Goal: Transaction & Acquisition: Obtain resource

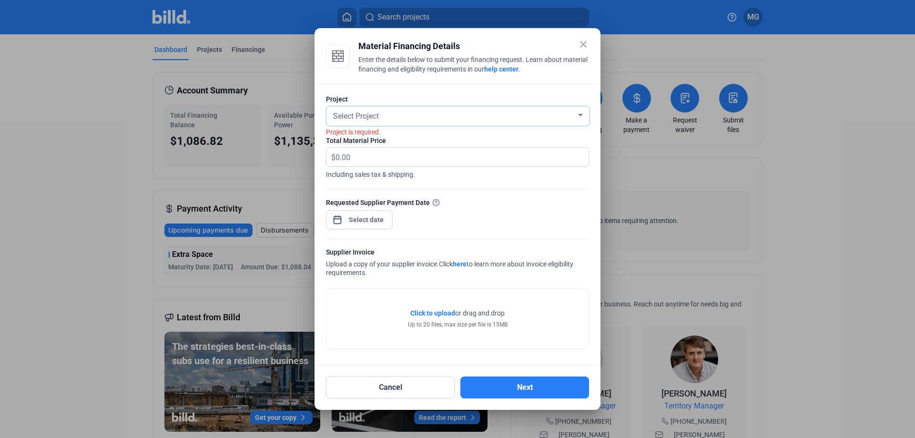
click at [394, 118] on div "Select Project" at bounding box center [453, 115] width 245 height 13
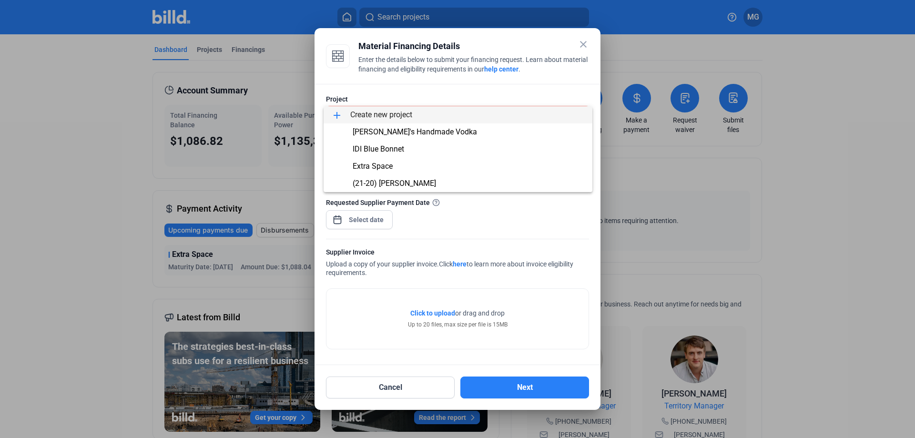
click at [389, 118] on span "add Create new project" at bounding box center [457, 114] width 253 height 17
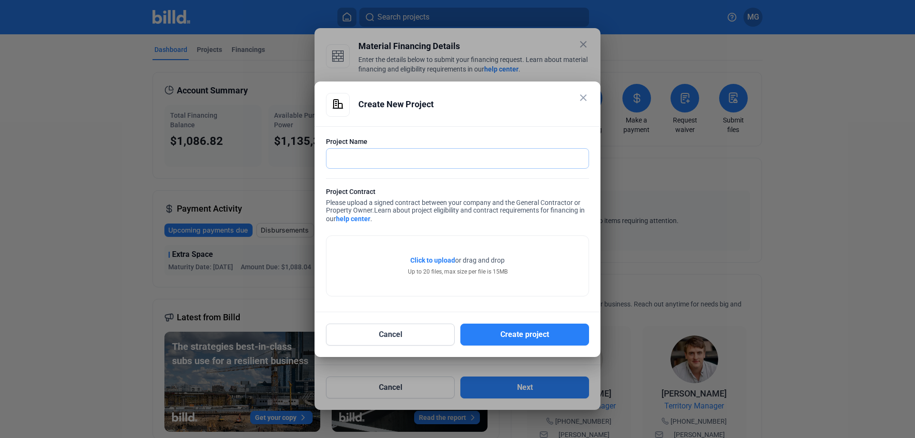
click at [377, 156] on input "text" at bounding box center [452, 159] width 252 height 20
type input "[GEOGRAPHIC_DATA]"
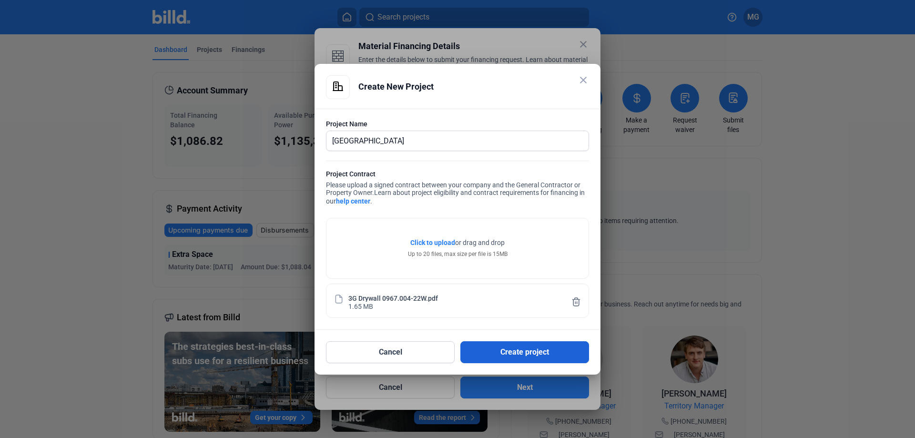
click at [519, 354] on button "Create project" at bounding box center [524, 352] width 129 height 22
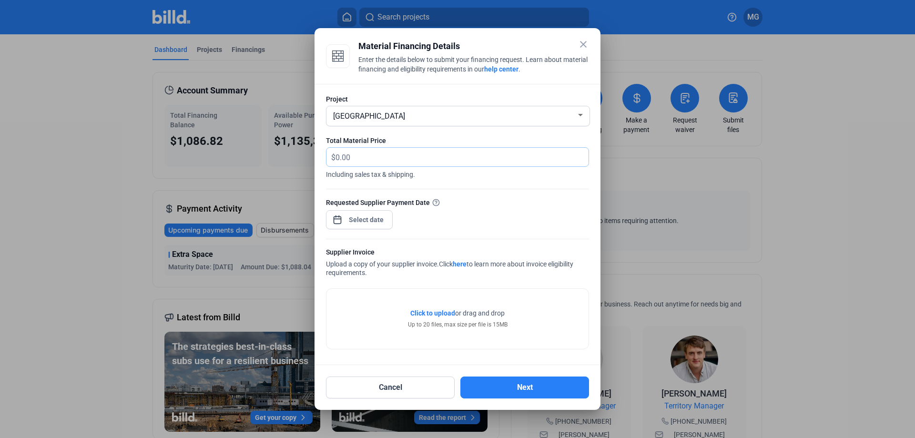
click at [373, 156] on input "text" at bounding box center [456, 157] width 242 height 19
click at [363, 158] on input "text" at bounding box center [461, 157] width 253 height 19
type input "6,015.10"
click at [372, 219] on div "close Material Financing Details Enter the details below to submit your financi…" at bounding box center [457, 219] width 915 height 438
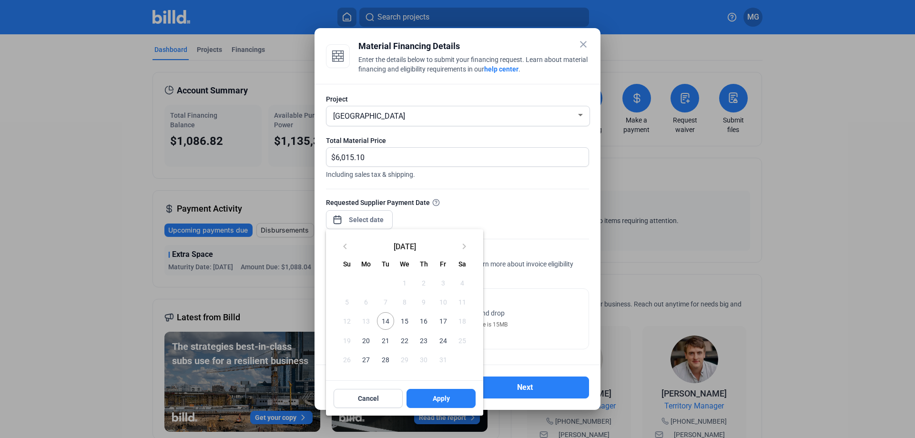
click at [407, 322] on span "15" at bounding box center [404, 320] width 17 height 17
click at [445, 398] on span "Apply" at bounding box center [441, 399] width 17 height 10
click at [532, 320] on div at bounding box center [457, 219] width 915 height 438
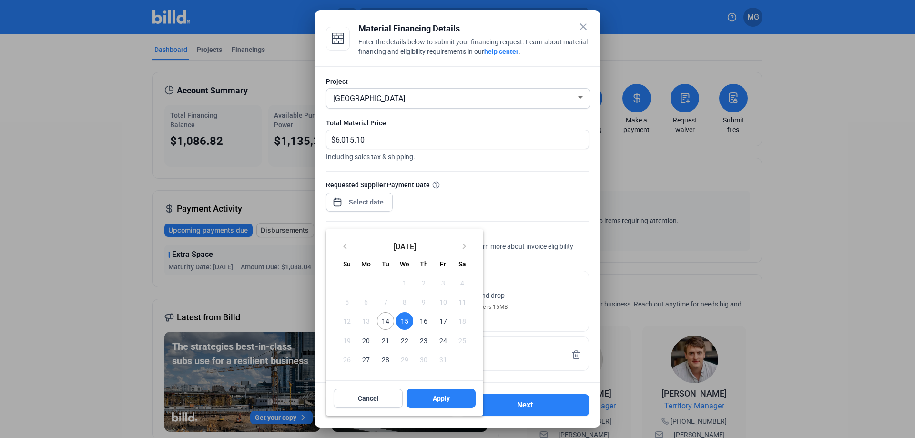
click at [405, 324] on span "15" at bounding box center [404, 320] width 17 height 17
click at [442, 403] on span "Apply" at bounding box center [441, 399] width 17 height 10
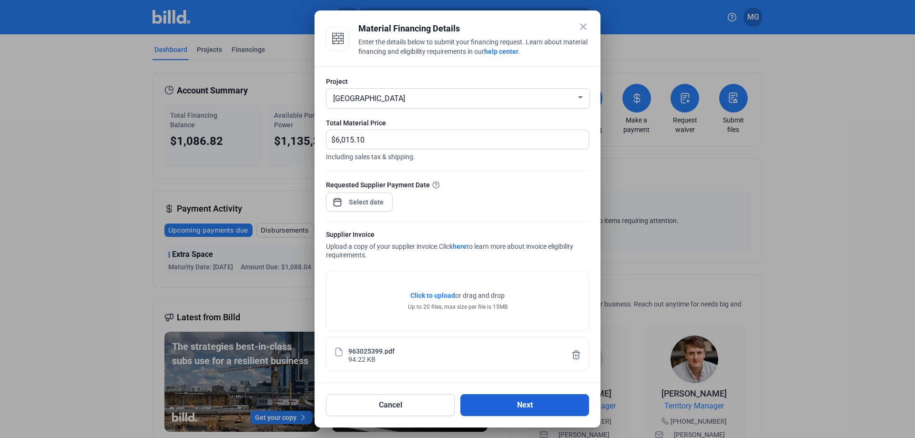
click at [513, 405] on button "Next" at bounding box center [524, 405] width 129 height 22
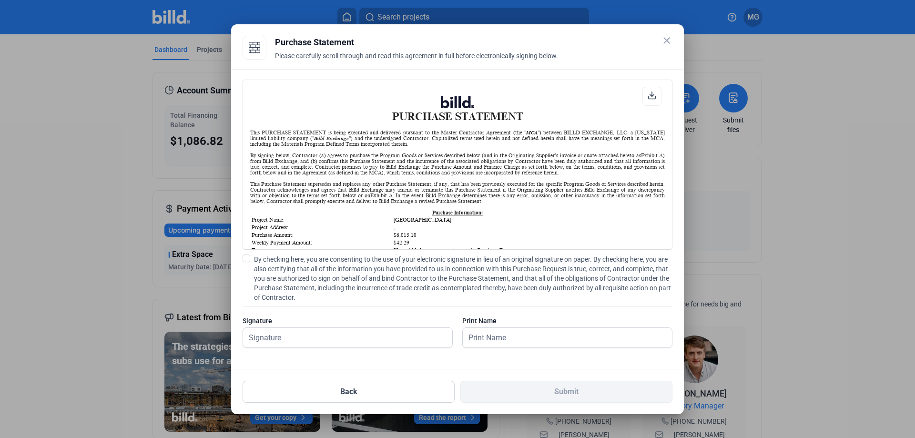
scroll to position [48, 0]
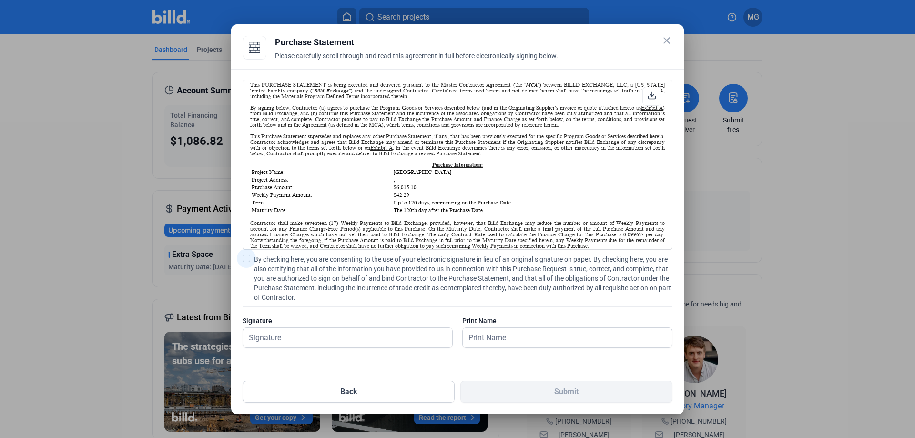
click at [246, 260] on span at bounding box center [247, 258] width 8 height 8
click at [0, 0] on input "By checking here, you are consenting to the use of your electronic signature in…" at bounding box center [0, 0] width 0 height 0
click at [299, 341] on input "text" at bounding box center [342, 338] width 199 height 20
type input "[PERSON_NAME]"
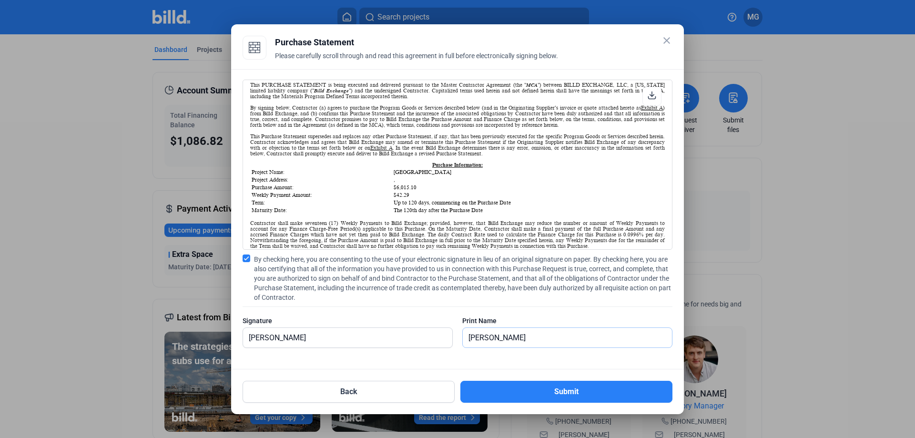
type input "[PERSON_NAME]"
click at [656, 364] on div "PURCHASE STATEMENT This PURCHASE STATEMENT is being executed and delivered purs…" at bounding box center [457, 219] width 453 height 300
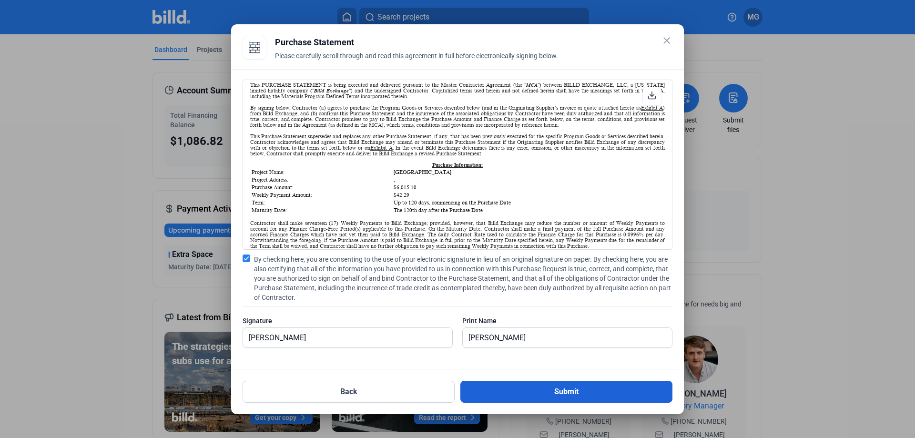
click at [609, 394] on button "Submit" at bounding box center [566, 392] width 212 height 22
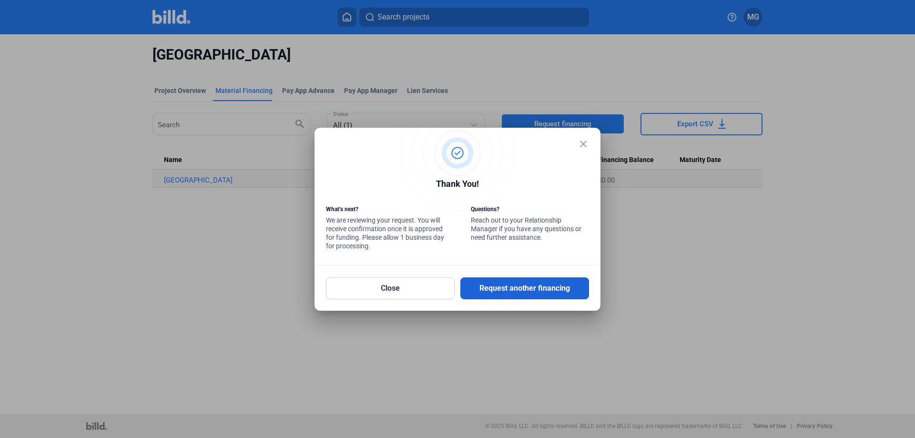
click at [502, 290] on button "Request another financing" at bounding box center [524, 288] width 129 height 22
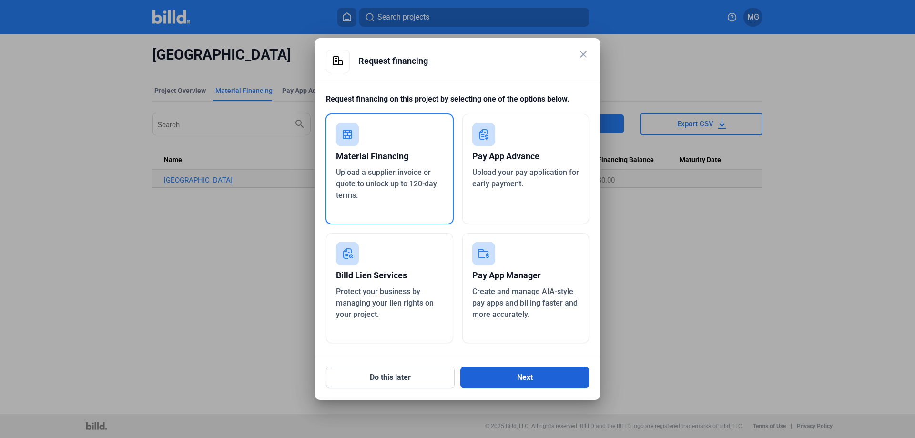
click at [514, 381] on button "Next" at bounding box center [524, 377] width 129 height 22
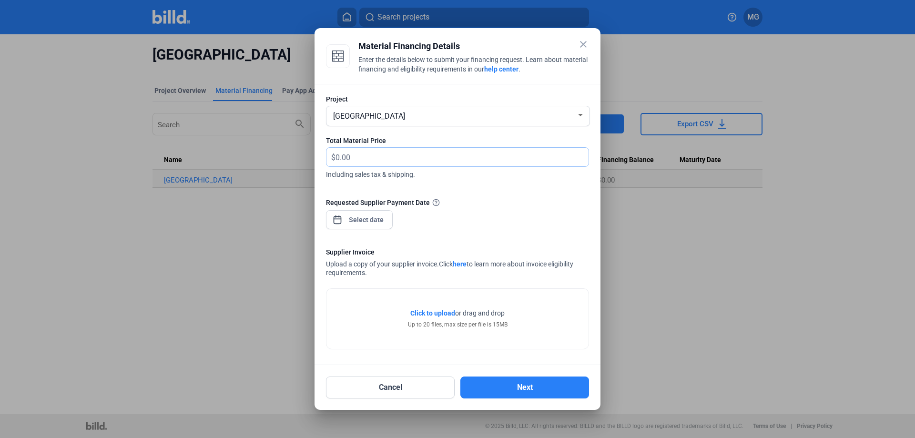
click at [371, 157] on input "text" at bounding box center [456, 157] width 242 height 19
type input "4,506.77"
click at [359, 221] on div "close Material Financing Details Enter the details below to submit your financi…" at bounding box center [457, 219] width 915 height 438
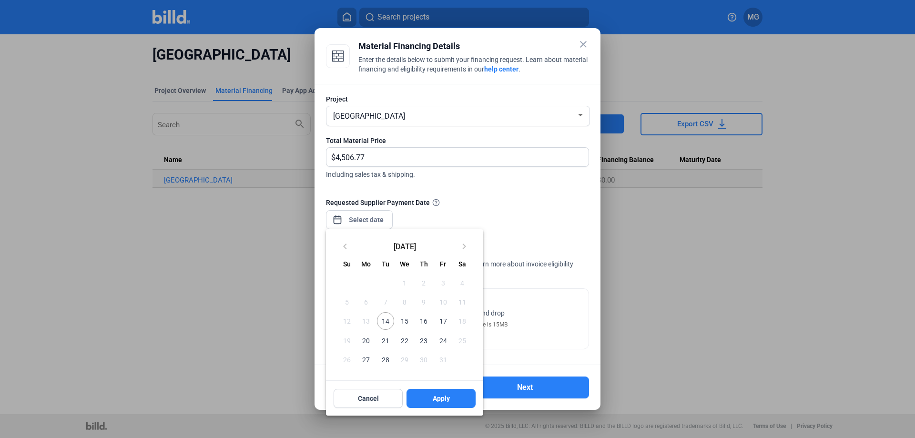
click at [403, 320] on span "15" at bounding box center [404, 320] width 17 height 17
click at [431, 397] on button "Apply" at bounding box center [440, 398] width 69 height 19
click at [403, 321] on span "15" at bounding box center [404, 320] width 17 height 17
click at [425, 401] on button "Apply" at bounding box center [440, 398] width 69 height 19
click at [538, 219] on div at bounding box center [457, 219] width 915 height 438
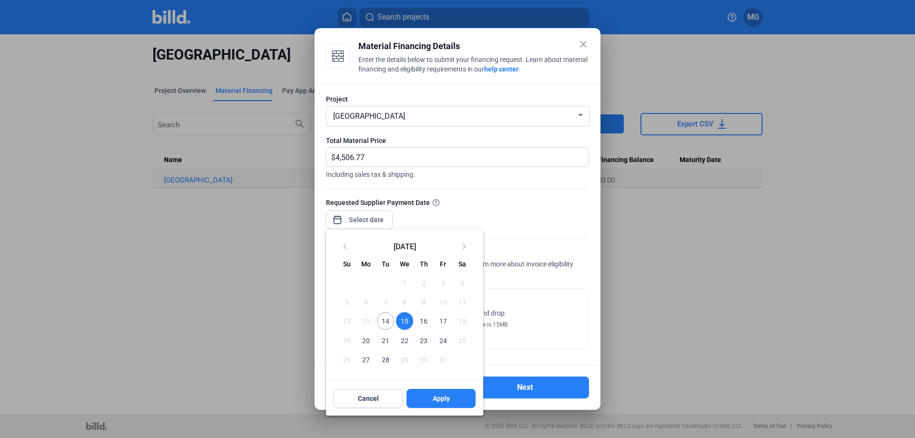
click at [405, 322] on span "15" at bounding box center [404, 320] width 17 height 17
click at [447, 400] on span "Apply" at bounding box center [441, 399] width 17 height 10
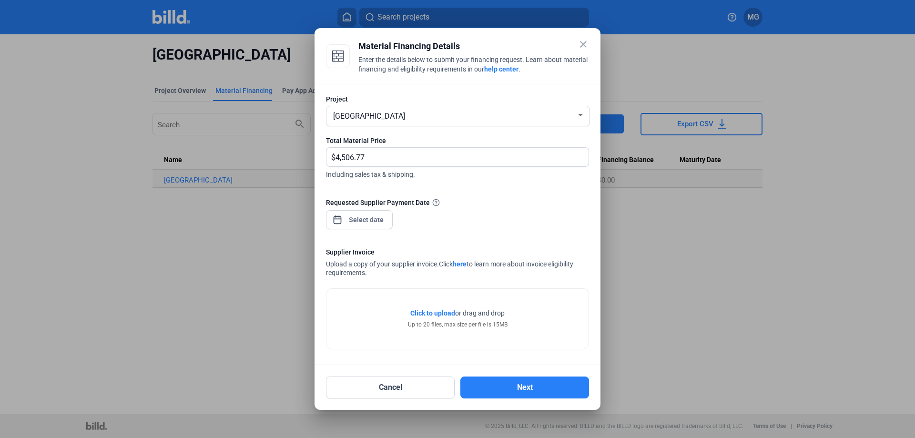
click at [418, 222] on div "Requested Supplier Payment Date" at bounding box center [457, 217] width 263 height 41
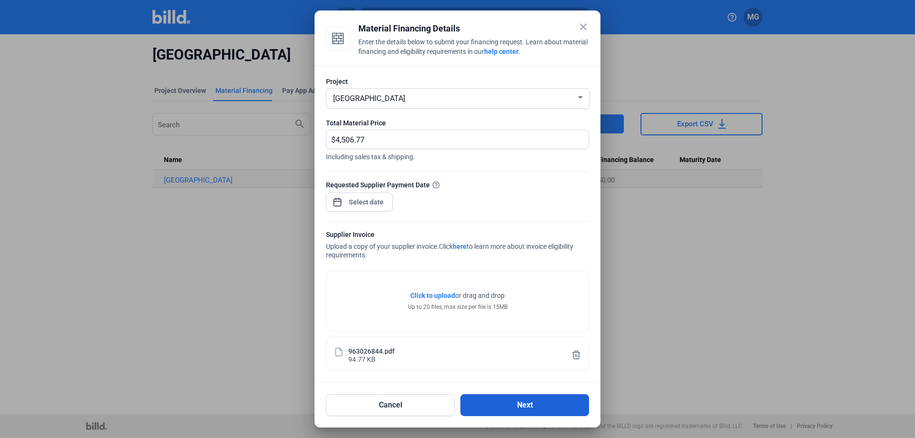
click at [525, 411] on button "Next" at bounding box center [524, 405] width 129 height 22
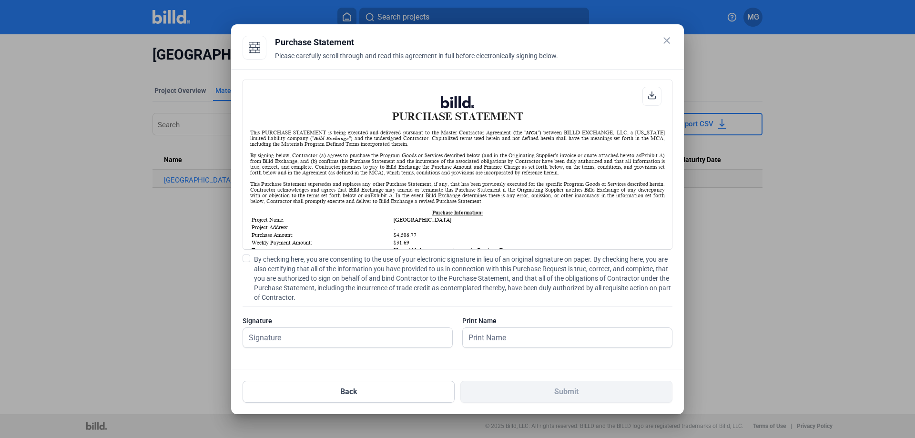
scroll to position [48, 0]
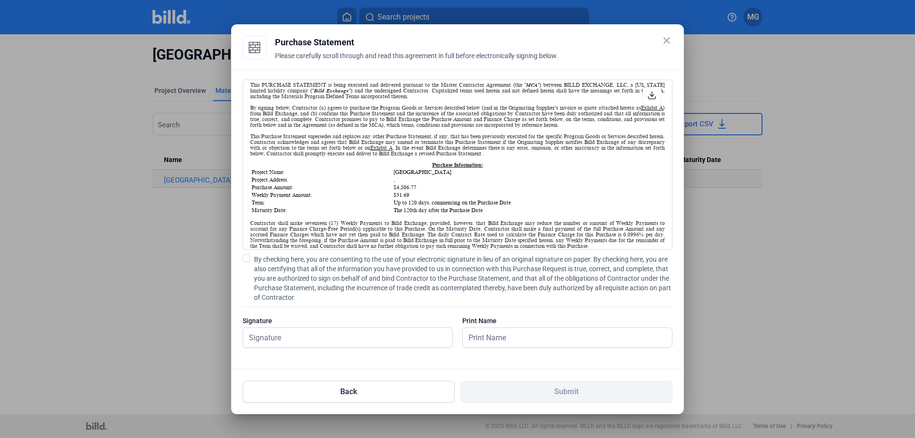
click at [247, 259] on span at bounding box center [247, 258] width 8 height 8
click at [0, 0] on input "By checking here, you are consenting to the use of your electronic signature in…" at bounding box center [0, 0] width 0 height 0
click at [300, 337] on input "text" at bounding box center [342, 338] width 199 height 20
type input "[PERSON_NAME]"
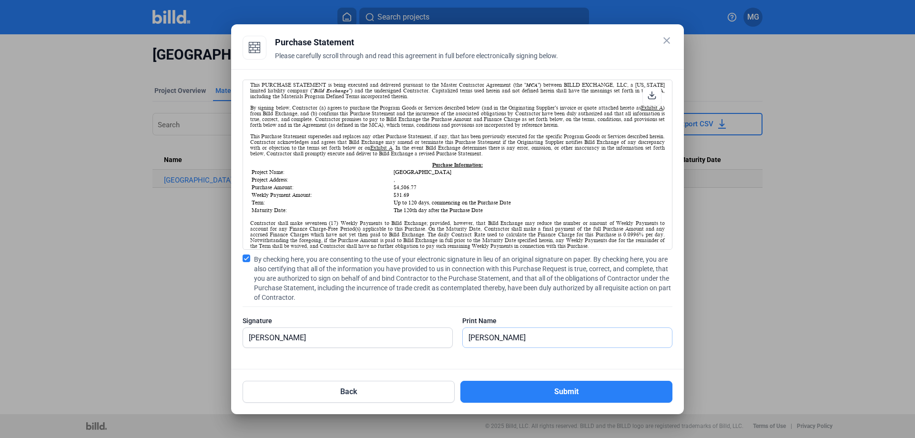
type input "[PERSON_NAME]"
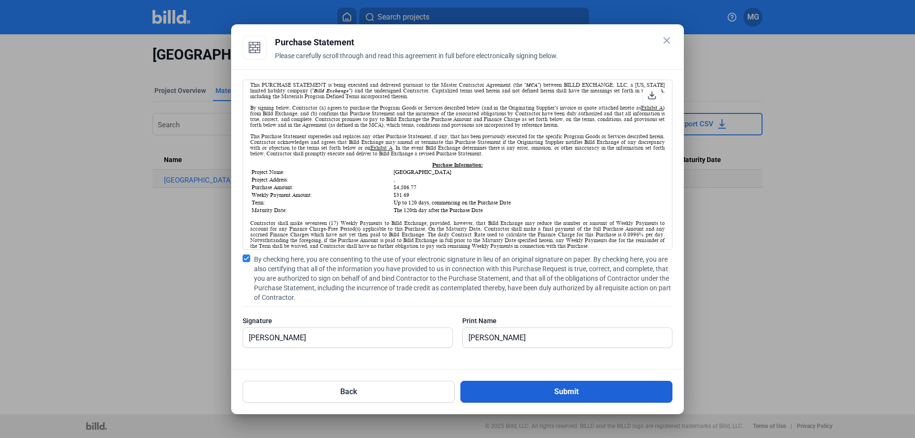
click at [618, 391] on button "Submit" at bounding box center [566, 392] width 212 height 22
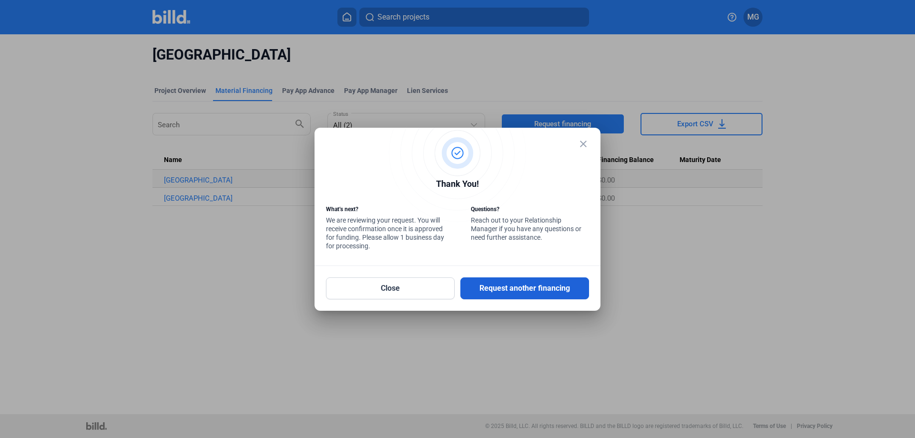
click at [520, 288] on button "Request another financing" at bounding box center [524, 288] width 129 height 22
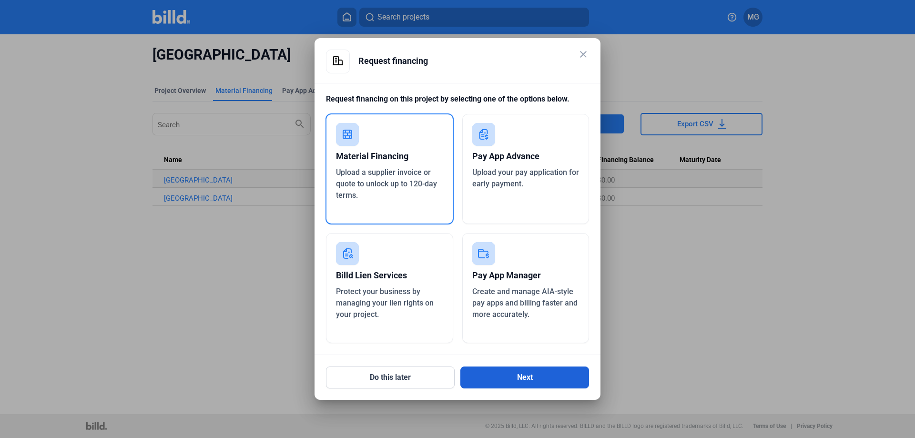
click at [522, 374] on button "Next" at bounding box center [524, 377] width 129 height 22
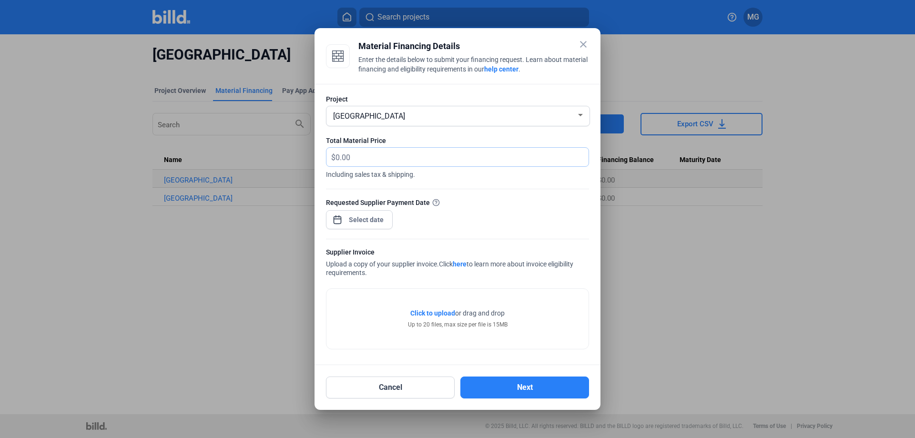
click at [360, 159] on input "text" at bounding box center [456, 157] width 242 height 19
type input "214.50"
click at [366, 219] on div "close Material Financing Details Enter the details below to submit your financi…" at bounding box center [457, 219] width 915 height 438
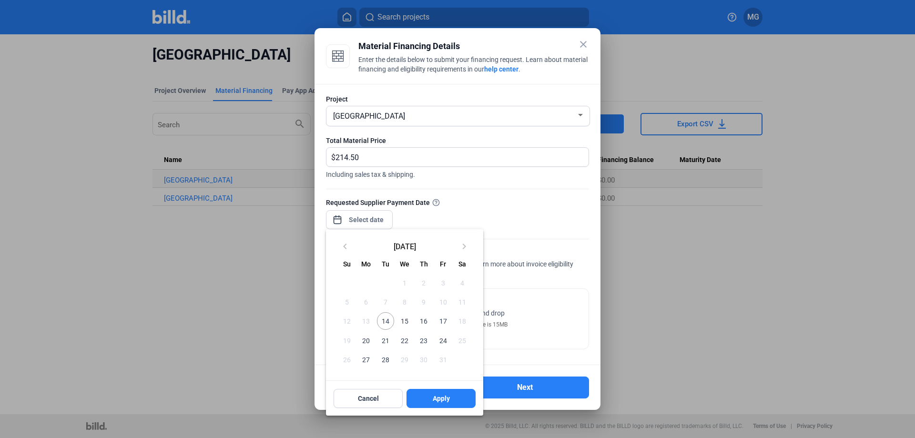
click at [402, 322] on span "15" at bounding box center [404, 320] width 17 height 17
click at [436, 400] on span "Apply" at bounding box center [441, 399] width 17 height 10
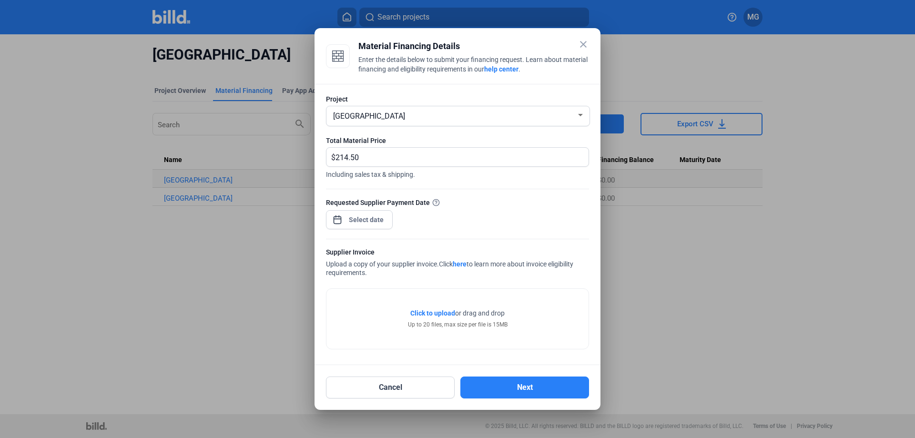
click at [434, 226] on div "Requested Supplier Payment Date" at bounding box center [457, 217] width 263 height 41
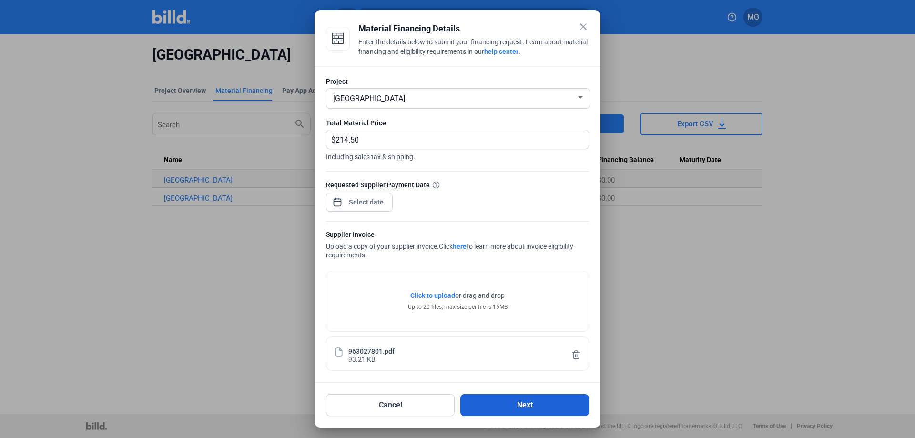
click at [510, 407] on button "Next" at bounding box center [524, 405] width 129 height 22
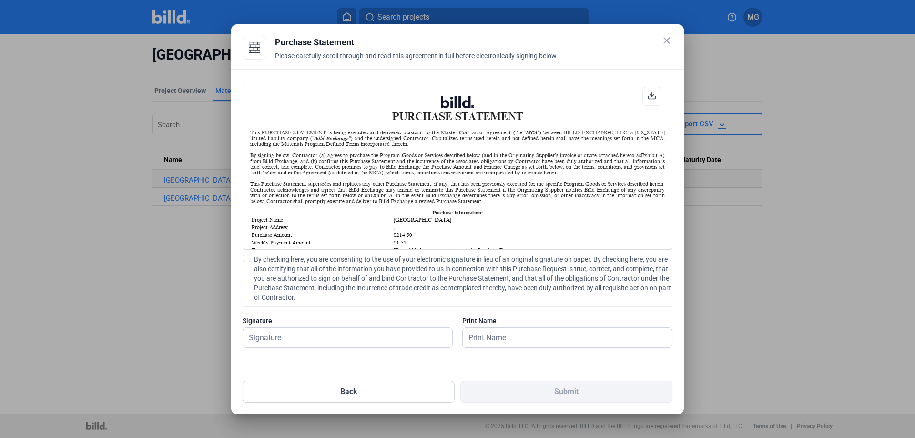
scroll to position [0, 0]
click at [247, 260] on span at bounding box center [247, 258] width 8 height 8
click at [0, 0] on input "By checking here, you are consenting to the use of your electronic signature in…" at bounding box center [0, 0] width 0 height 0
click at [274, 338] on input "text" at bounding box center [342, 338] width 199 height 20
type input "[PERSON_NAME]"
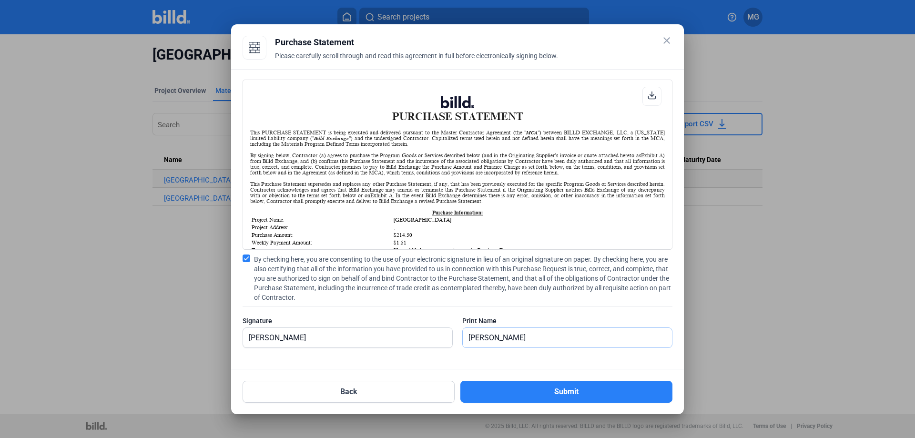
type input "[PERSON_NAME]"
click at [564, 321] on div "Print Name" at bounding box center [567, 321] width 210 height 10
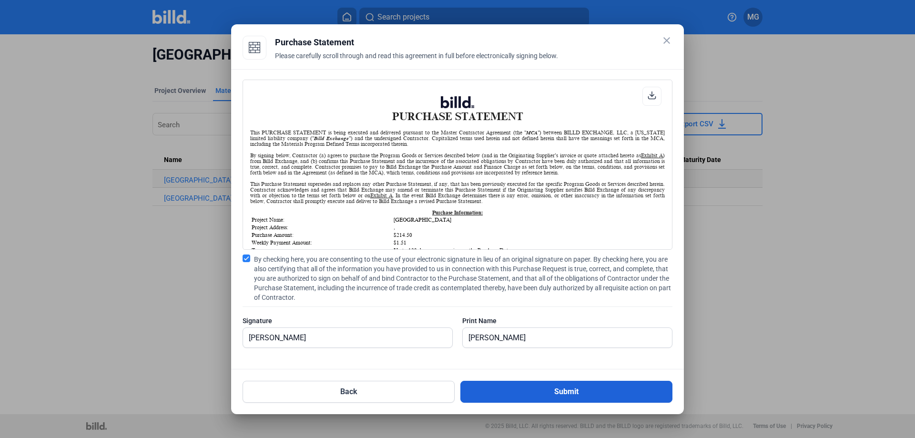
click at [569, 394] on button "Submit" at bounding box center [566, 392] width 212 height 22
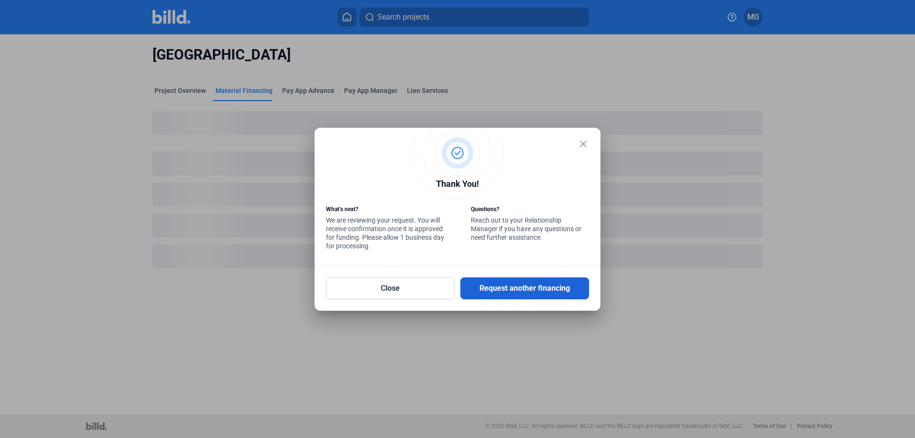
click at [515, 291] on button "Request another financing" at bounding box center [524, 288] width 129 height 22
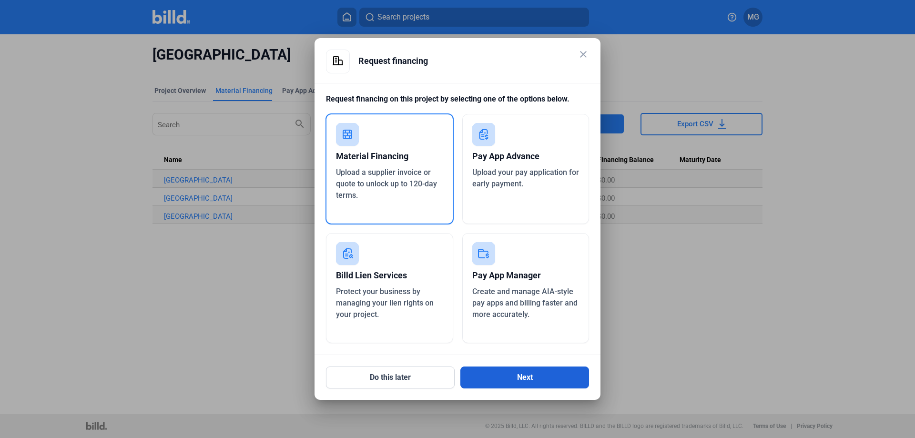
click at [513, 377] on button "Next" at bounding box center [524, 377] width 129 height 22
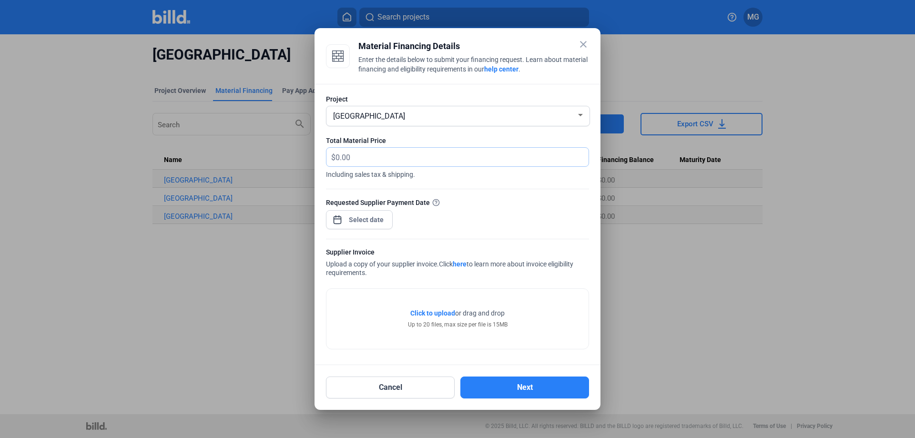
click at [378, 155] on input "text" at bounding box center [456, 157] width 242 height 19
type input "1,904.14"
click at [353, 218] on div "close Material Financing Details Enter the details below to submit your financi…" at bounding box center [457, 219] width 915 height 438
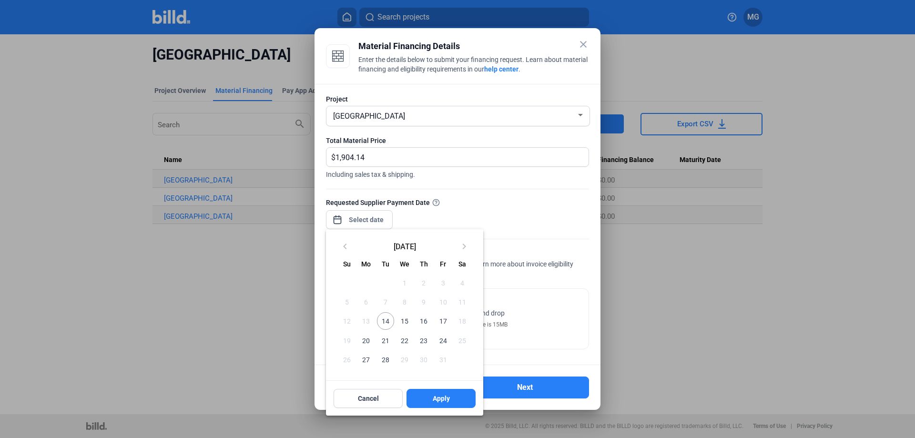
click at [403, 322] on span "15" at bounding box center [404, 320] width 17 height 17
click at [435, 399] on span "Apply" at bounding box center [441, 399] width 17 height 10
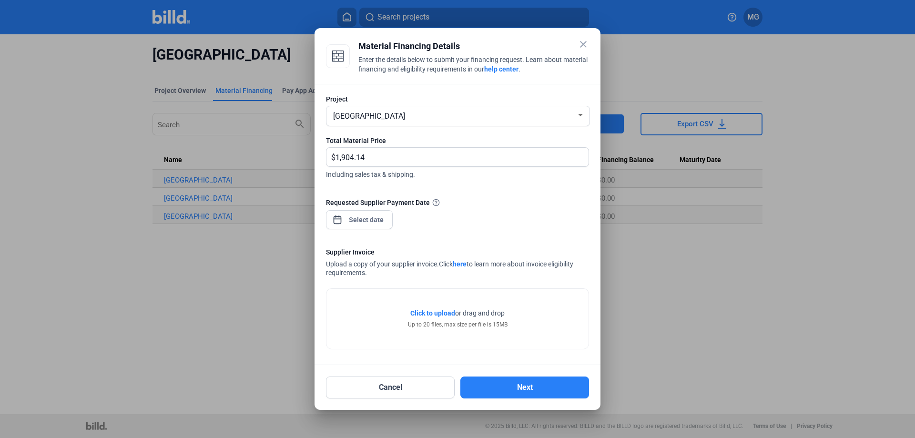
click at [546, 302] on div "Click to upload Tap to upload or drag and drop Up to 20 files, max size per fil…" at bounding box center [457, 319] width 262 height 60
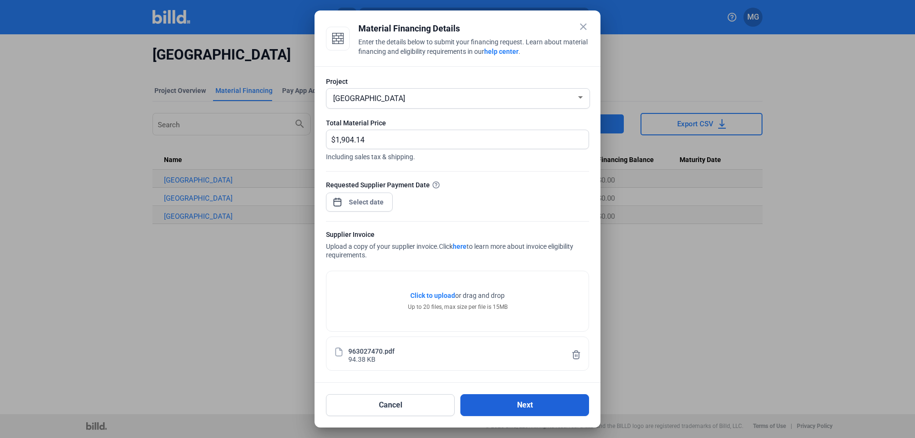
click at [523, 408] on button "Next" at bounding box center [524, 405] width 129 height 22
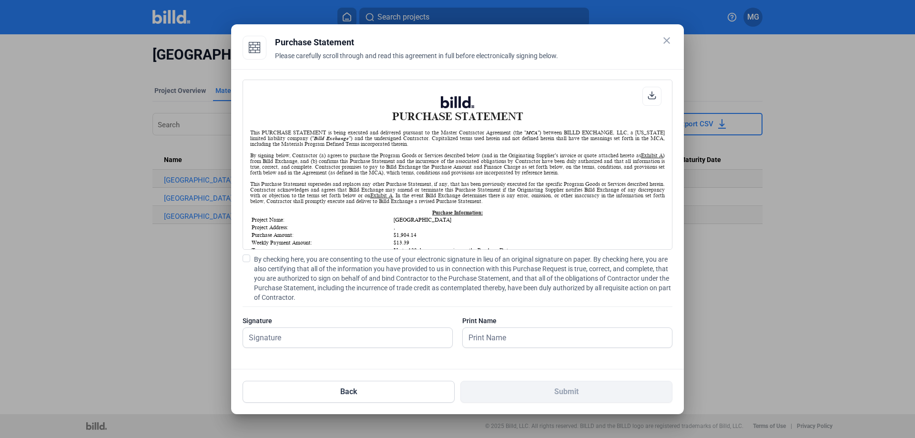
scroll to position [0, 0]
click at [248, 257] on span at bounding box center [247, 258] width 8 height 8
click at [0, 0] on input "By checking here, you are consenting to the use of your electronic signature in…" at bounding box center [0, 0] width 0 height 0
click at [285, 341] on input "text" at bounding box center [342, 338] width 199 height 20
type input "[PERSON_NAME]"
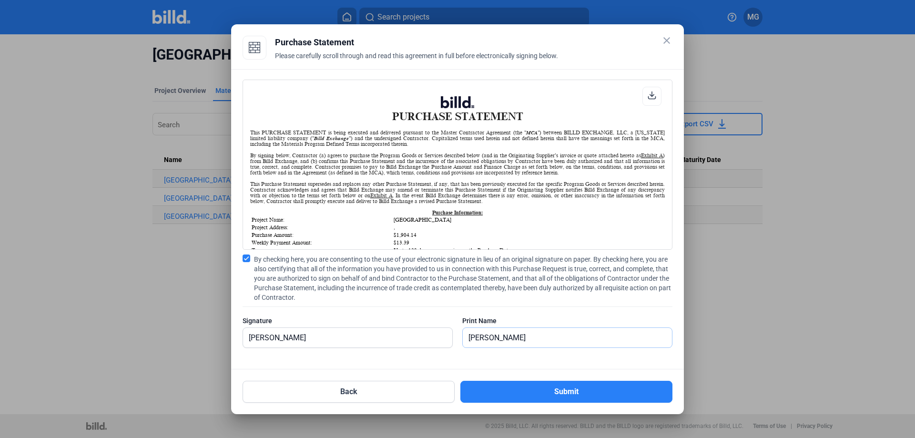
type input "[PERSON_NAME]"
click at [654, 366] on div "PURCHASE STATEMENT This PURCHASE STATEMENT is being executed and delivered purs…" at bounding box center [457, 219] width 453 height 300
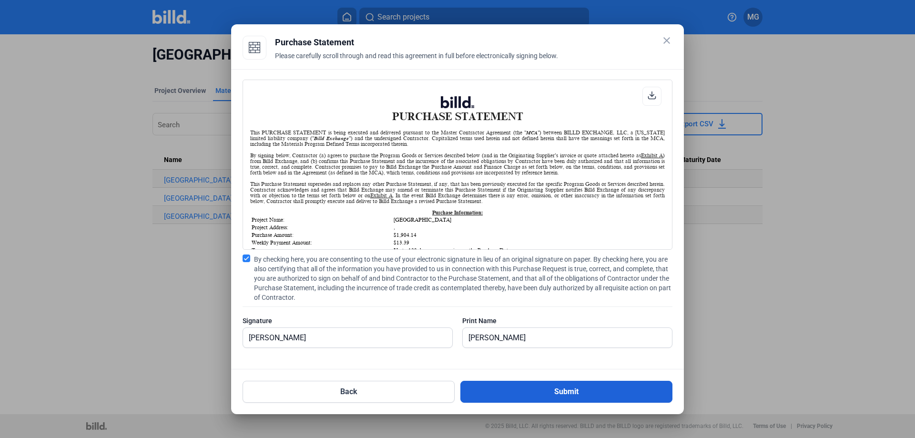
click at [596, 394] on button "Submit" at bounding box center [566, 392] width 212 height 22
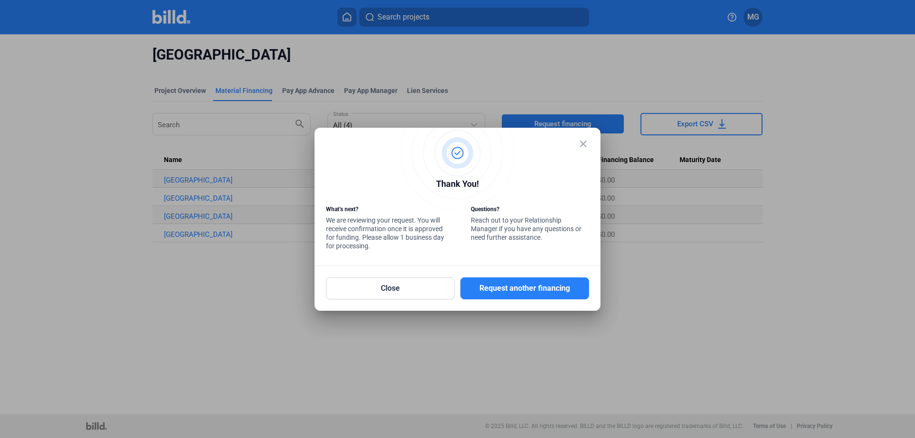
click at [497, 288] on button "Request another financing" at bounding box center [524, 288] width 129 height 22
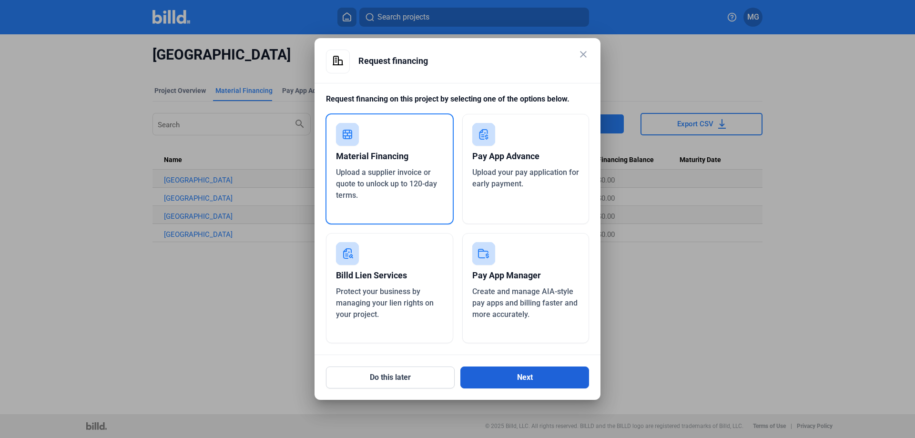
click at [498, 376] on button "Next" at bounding box center [524, 377] width 129 height 22
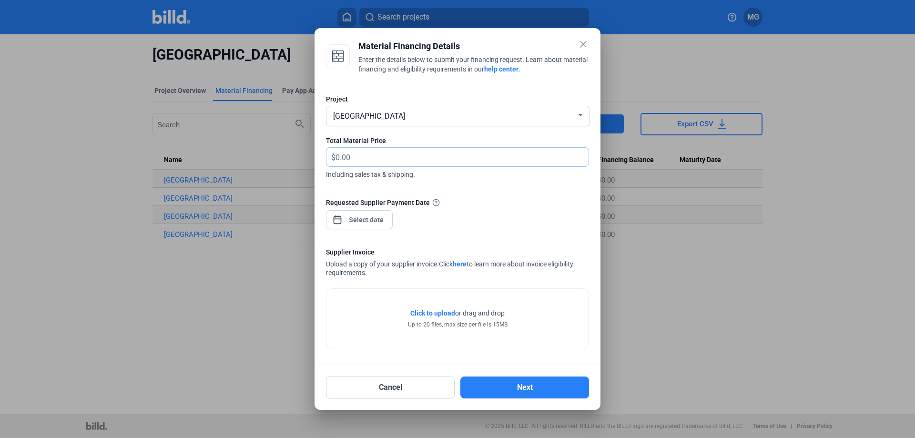
click at [361, 157] on input "text" at bounding box center [456, 157] width 242 height 19
type input "891.80"
click at [357, 221] on div "close Material Financing Details Enter the details below to submit your financi…" at bounding box center [457, 219] width 915 height 438
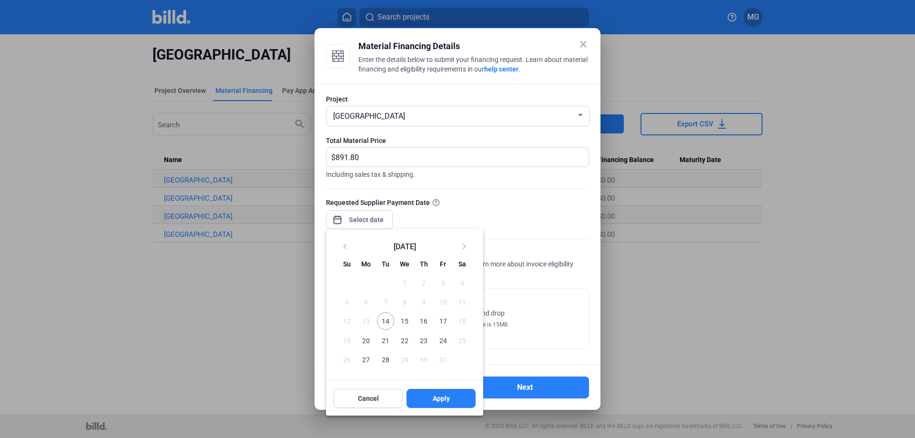
click at [402, 323] on span "15" at bounding box center [404, 320] width 17 height 17
click at [434, 403] on span "Apply" at bounding box center [441, 399] width 17 height 10
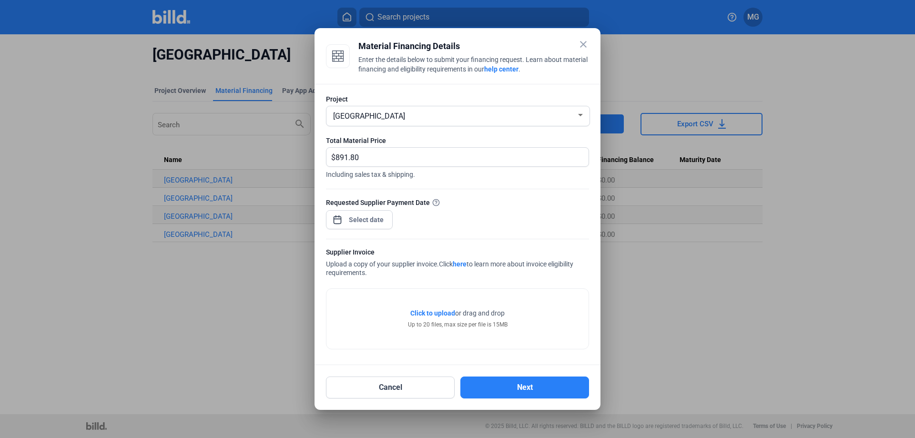
click at [531, 218] on div "Requested Supplier Payment Date" at bounding box center [457, 217] width 263 height 41
click at [517, 389] on button "Next" at bounding box center [524, 387] width 129 height 22
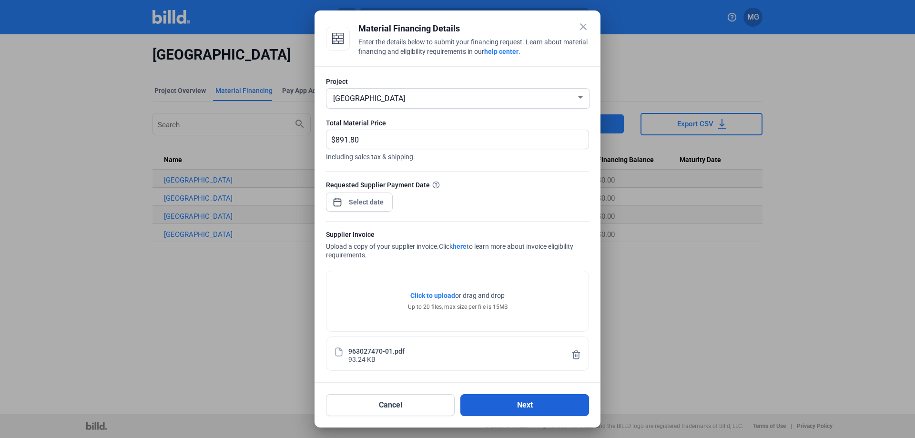
click at [509, 404] on button "Next" at bounding box center [524, 405] width 129 height 22
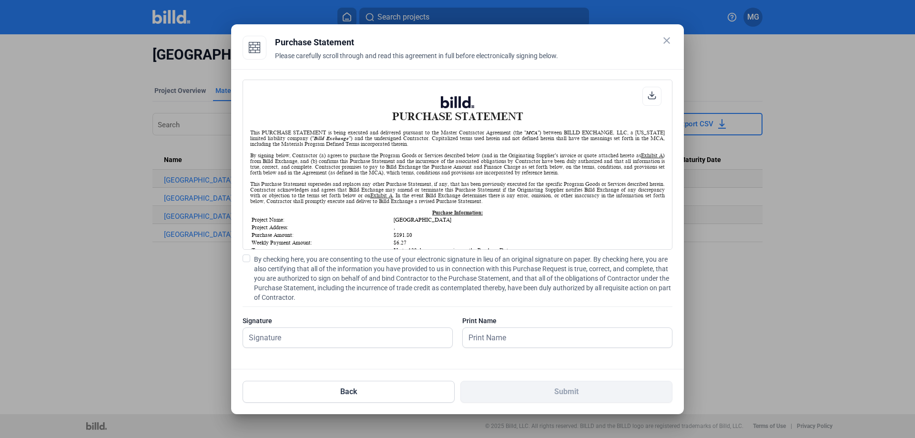
click at [245, 258] on span at bounding box center [247, 258] width 8 height 8
click at [0, 0] on input "By checking here, you are consenting to the use of your electronic signature in…" at bounding box center [0, 0] width 0 height 0
click at [292, 334] on input "text" at bounding box center [342, 338] width 199 height 20
type input "[PERSON_NAME]"
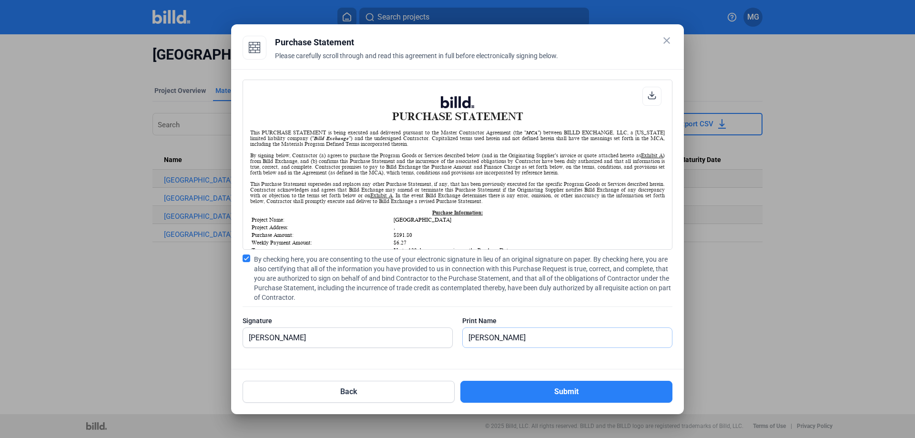
type input "[PERSON_NAME]"
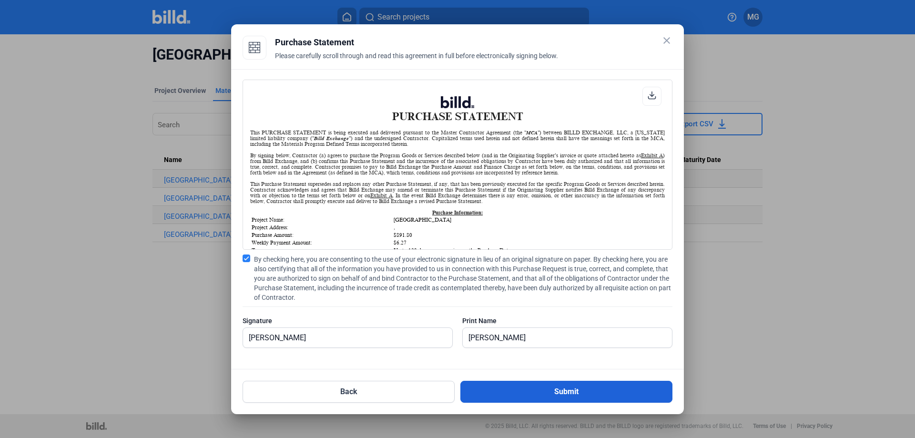
click at [495, 394] on button "Submit" at bounding box center [566, 392] width 212 height 22
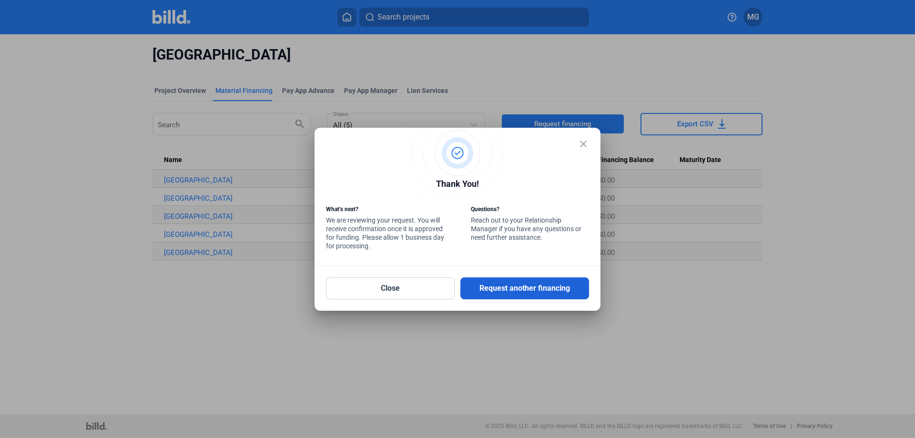
click at [516, 294] on button "Request another financing" at bounding box center [524, 288] width 129 height 22
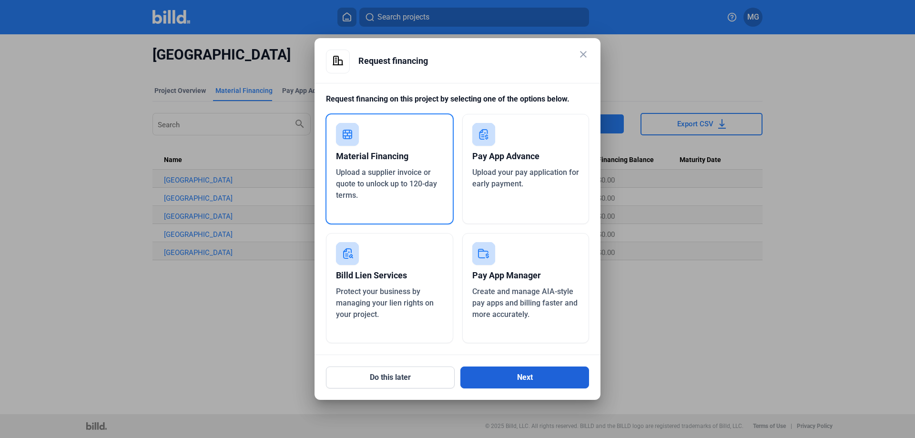
click at [518, 377] on button "Next" at bounding box center [524, 377] width 129 height 22
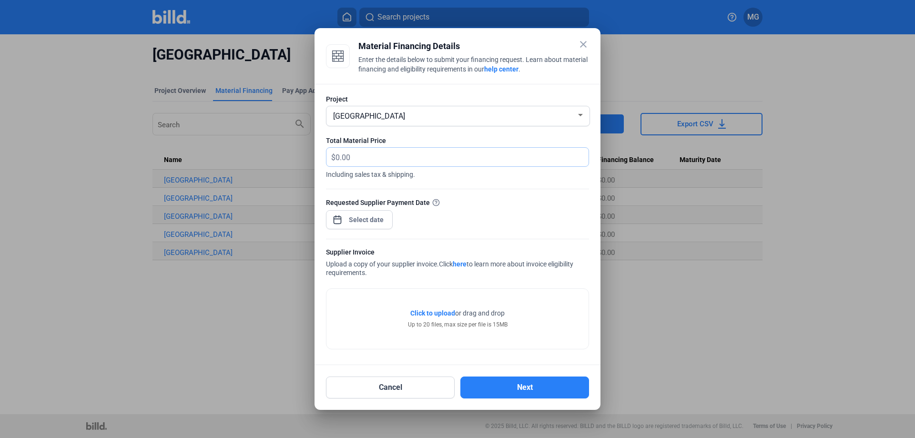
click at [364, 158] on input "text" at bounding box center [456, 157] width 242 height 19
type input "6,280.77"
click at [357, 223] on div "close Material Financing Details Enter the details below to submit your financi…" at bounding box center [457, 219] width 915 height 438
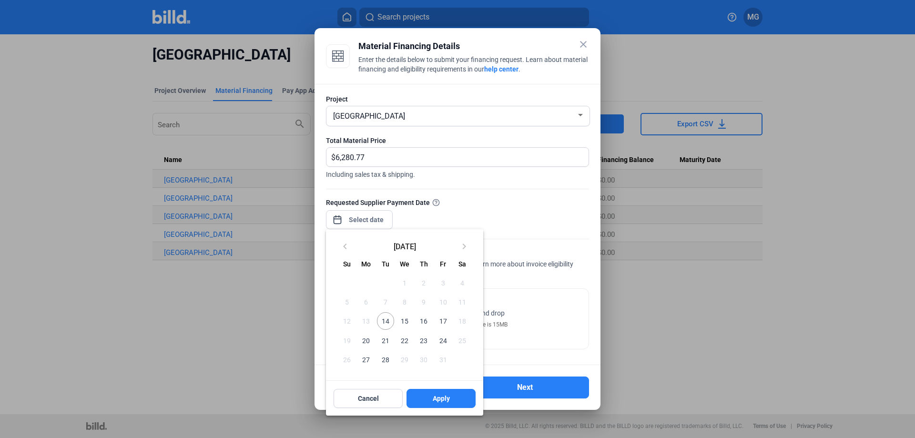
click at [404, 318] on span "15" at bounding box center [404, 320] width 17 height 17
click at [434, 397] on span "Apply" at bounding box center [441, 399] width 17 height 10
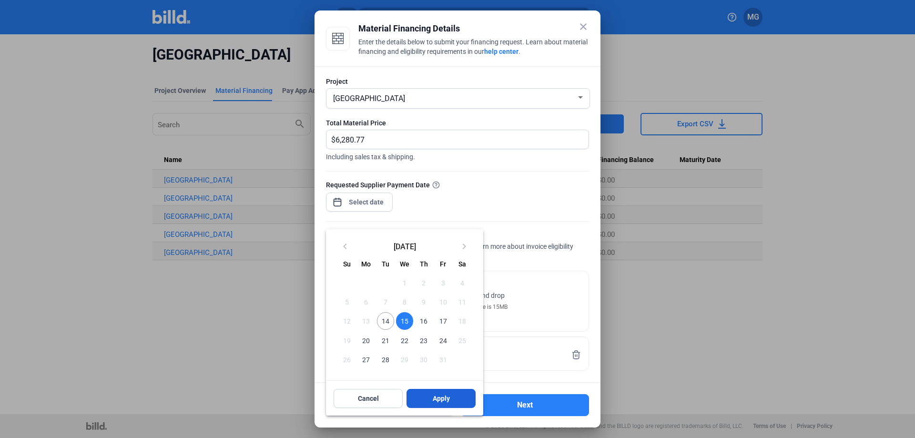
click at [427, 402] on button "Apply" at bounding box center [440, 398] width 69 height 19
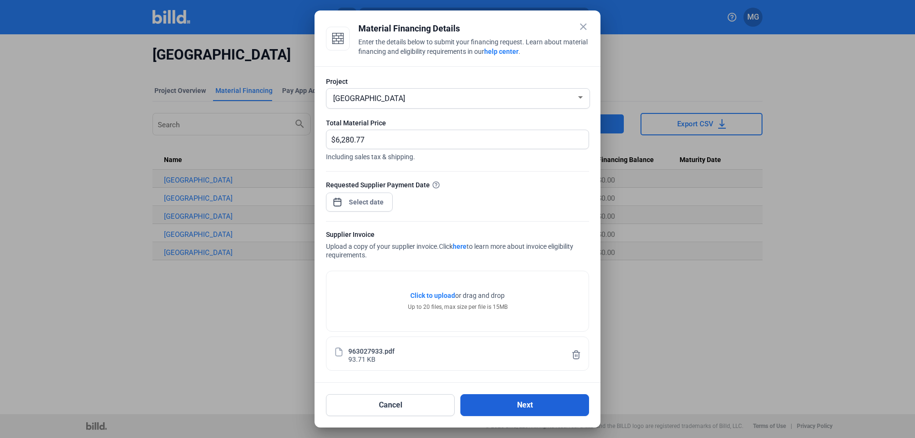
click at [515, 408] on button "Next" at bounding box center [524, 405] width 129 height 22
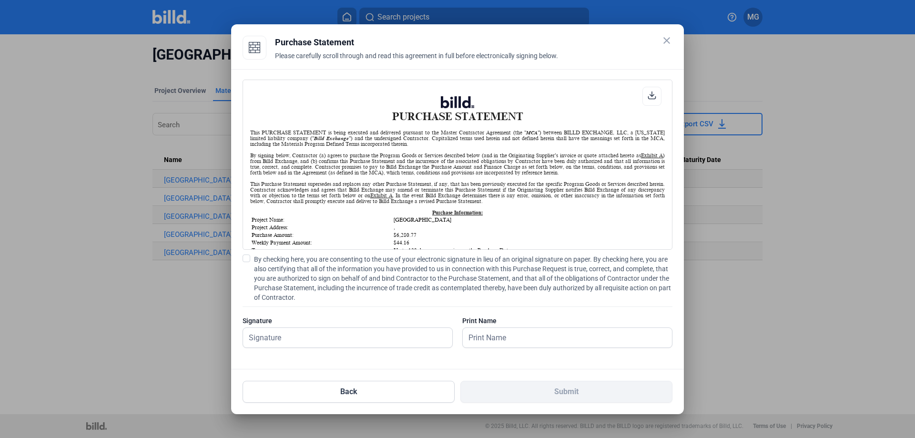
click at [244, 257] on span at bounding box center [247, 258] width 8 height 8
click at [0, 0] on input "By checking here, you are consenting to the use of your electronic signature in…" at bounding box center [0, 0] width 0 height 0
click at [298, 342] on input "text" at bounding box center [342, 338] width 199 height 20
type input "[PERSON_NAME]"
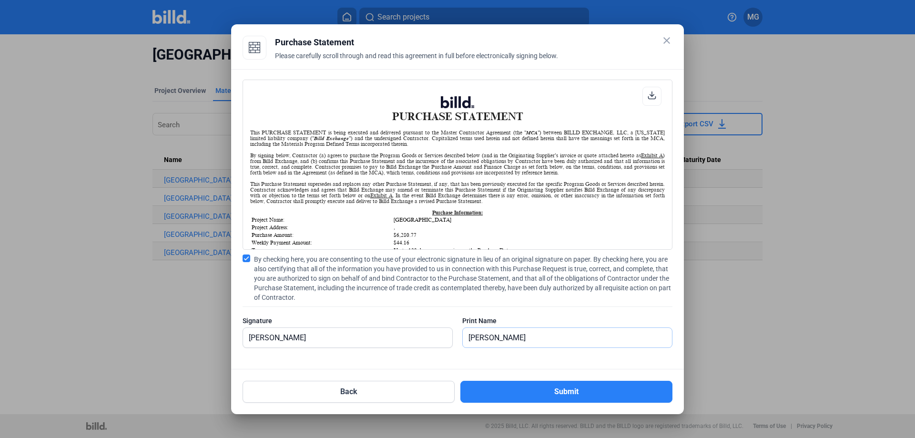
type input "[PERSON_NAME]"
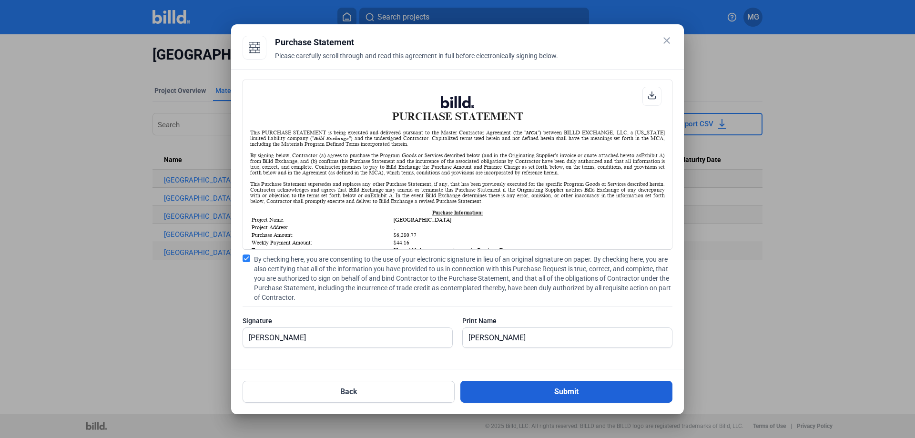
drag, startPoint x: 460, startPoint y: 362, endPoint x: 498, endPoint y: 389, distance: 46.5
click at [460, 362] on div "PURCHASE STATEMENT This PURCHASE STATEMENT is being executed and delivered purs…" at bounding box center [457, 219] width 453 height 300
click at [505, 395] on button "Submit" at bounding box center [566, 392] width 212 height 22
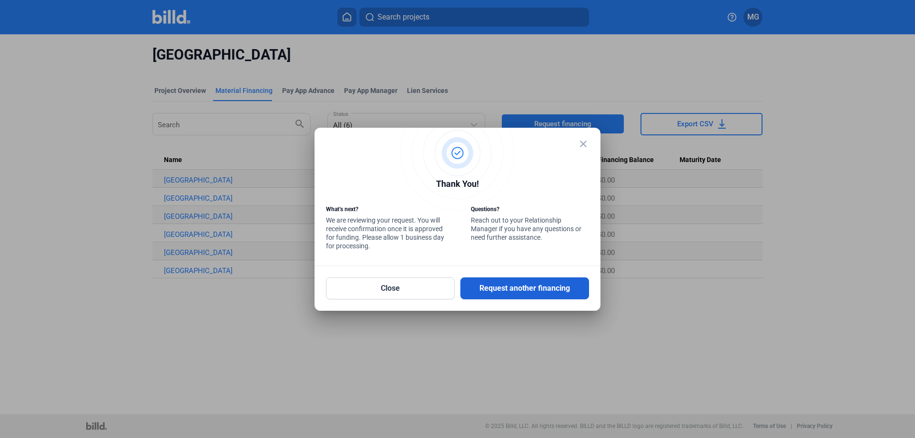
click at [532, 290] on button "Request another financing" at bounding box center [524, 288] width 129 height 22
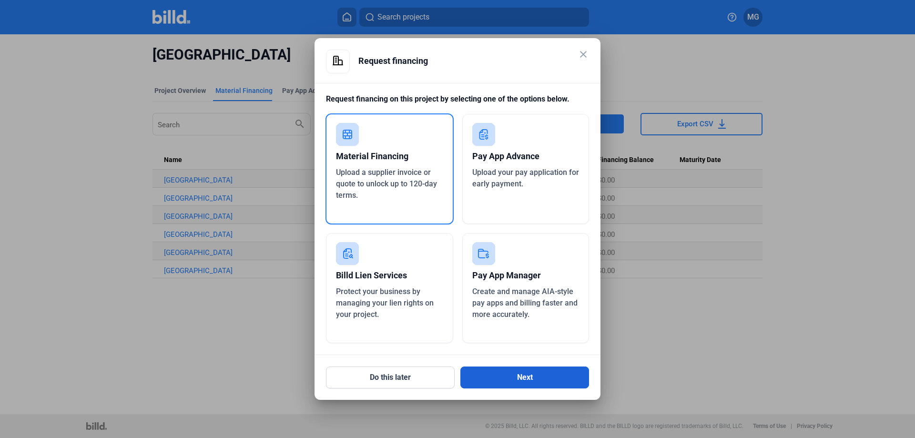
click at [529, 378] on button "Next" at bounding box center [524, 377] width 129 height 22
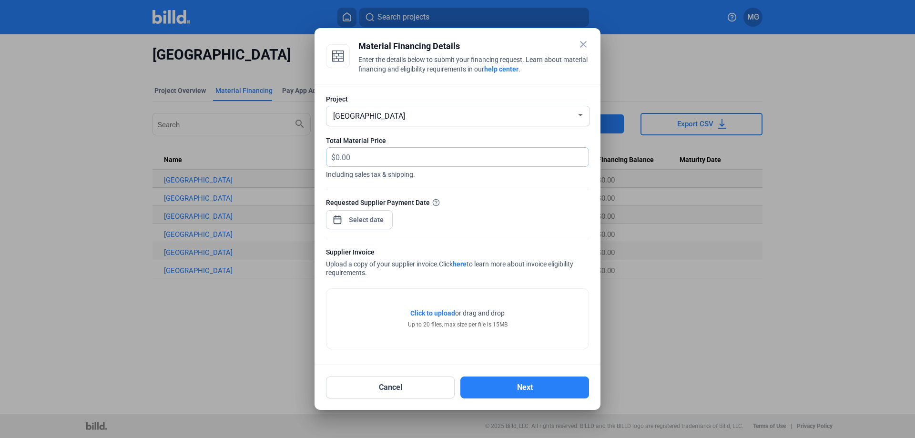
click at [358, 155] on input "text" at bounding box center [456, 157] width 242 height 19
type input "4,260.15"
click at [356, 223] on div "close Material Financing Details Enter the details below to submit your financi…" at bounding box center [457, 219] width 915 height 438
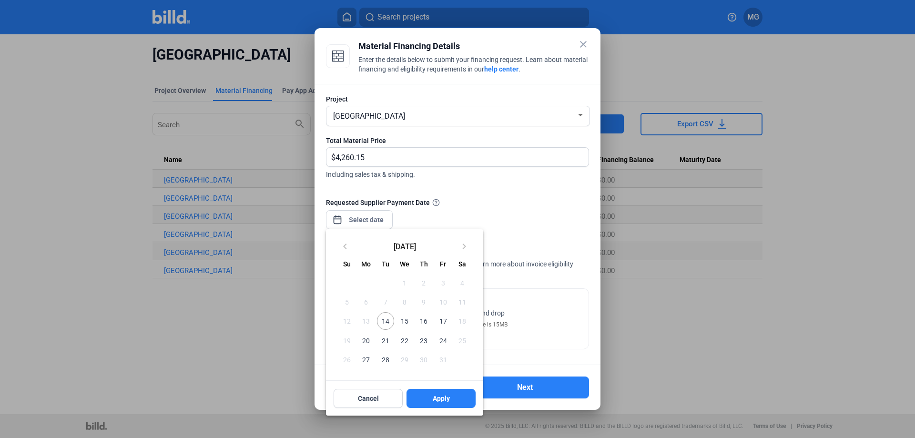
click at [403, 321] on span "15" at bounding box center [404, 320] width 17 height 17
click at [433, 403] on span "Apply" at bounding box center [441, 399] width 17 height 10
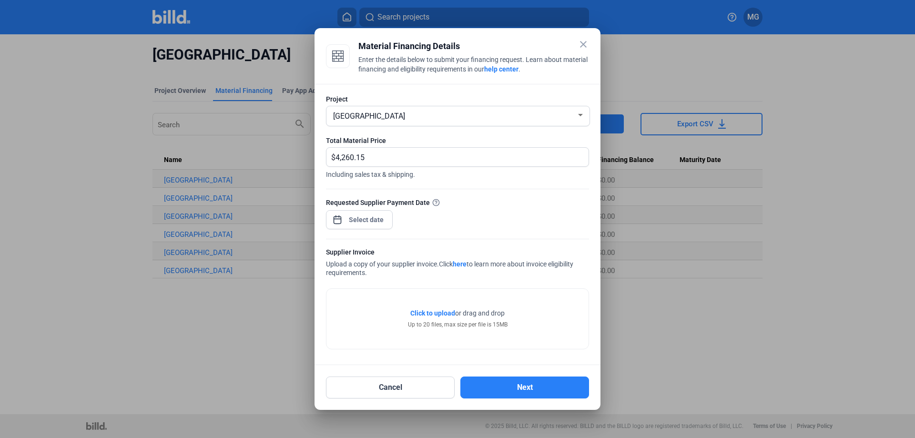
click at [378, 337] on div "Click to upload Tap to upload or drag and drop Up to 20 files, max size per fil…" at bounding box center [457, 319] width 262 height 60
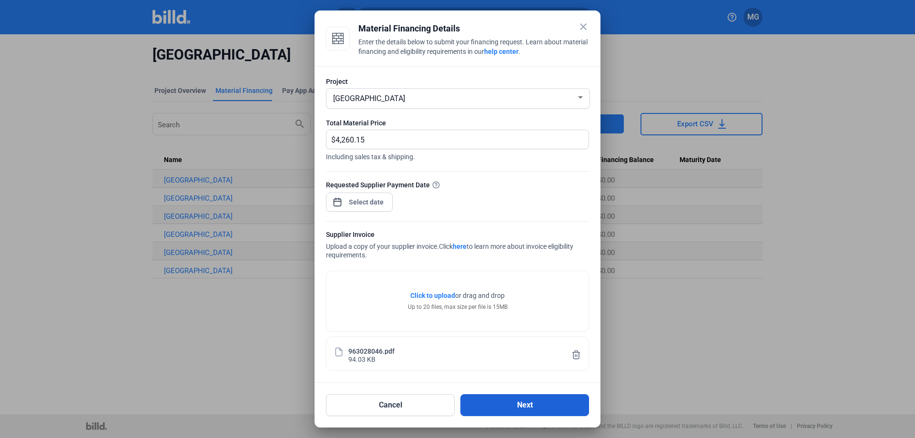
click at [514, 407] on button "Next" at bounding box center [524, 405] width 129 height 22
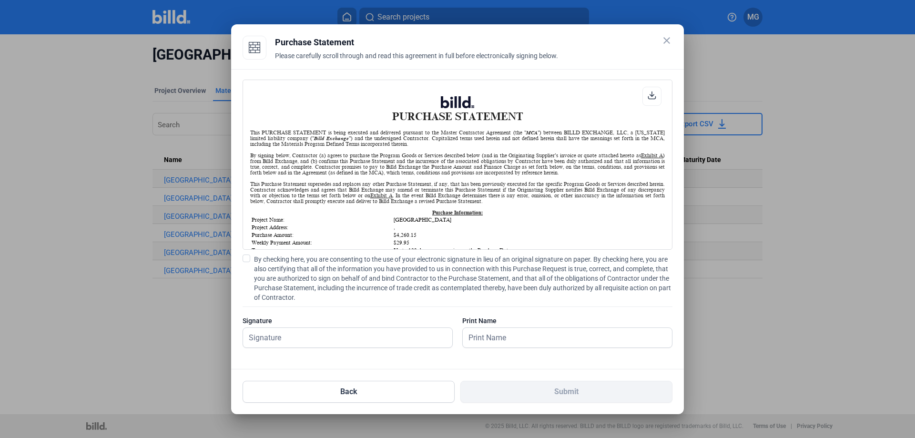
click at [246, 259] on span at bounding box center [247, 258] width 8 height 8
click at [0, 0] on input "By checking here, you are consenting to the use of your electronic signature in…" at bounding box center [0, 0] width 0 height 0
click at [307, 338] on input "text" at bounding box center [342, 338] width 199 height 20
type input "[PERSON_NAME]"
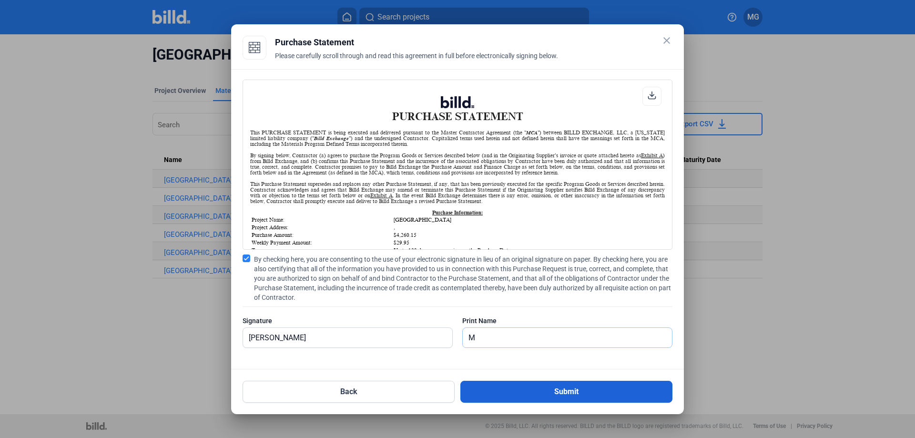
type input "[PERSON_NAME]"
click at [536, 392] on button "Submit" at bounding box center [566, 392] width 212 height 22
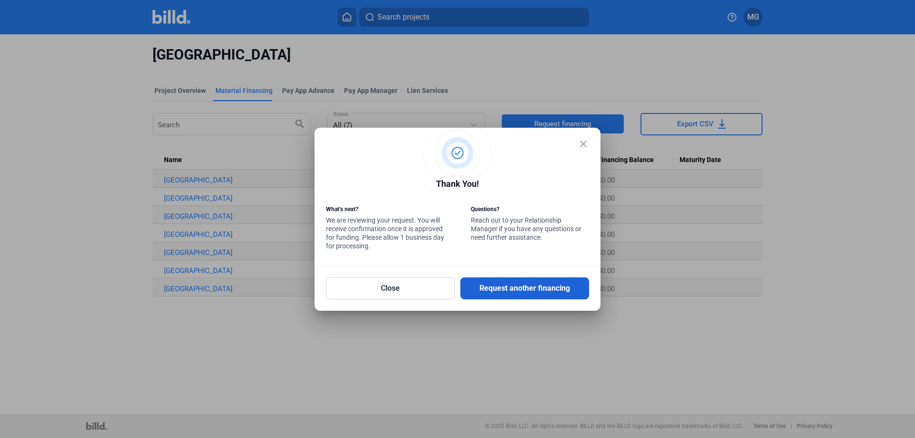
click at [511, 283] on button "Request another financing" at bounding box center [524, 288] width 129 height 22
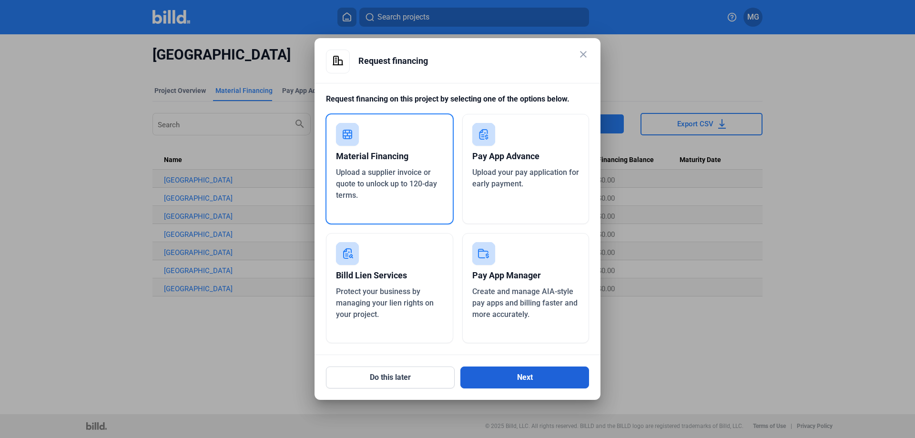
click at [501, 375] on button "Next" at bounding box center [524, 377] width 129 height 22
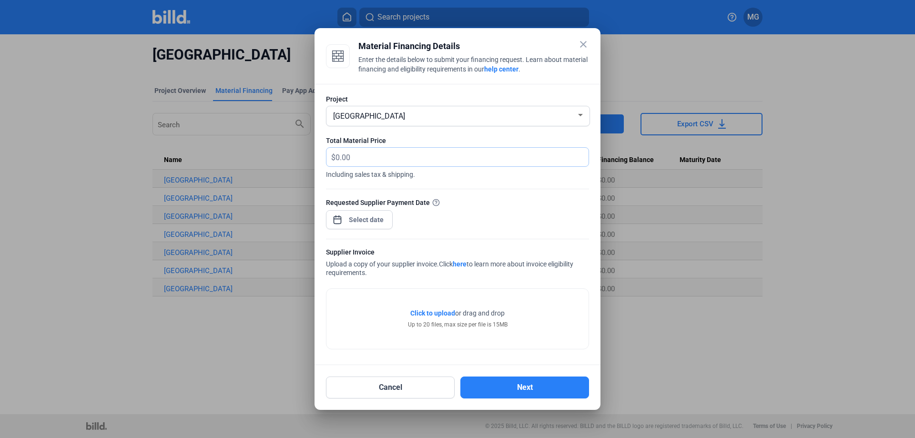
click at [373, 155] on input "text" at bounding box center [456, 157] width 242 height 19
type input "348.25"
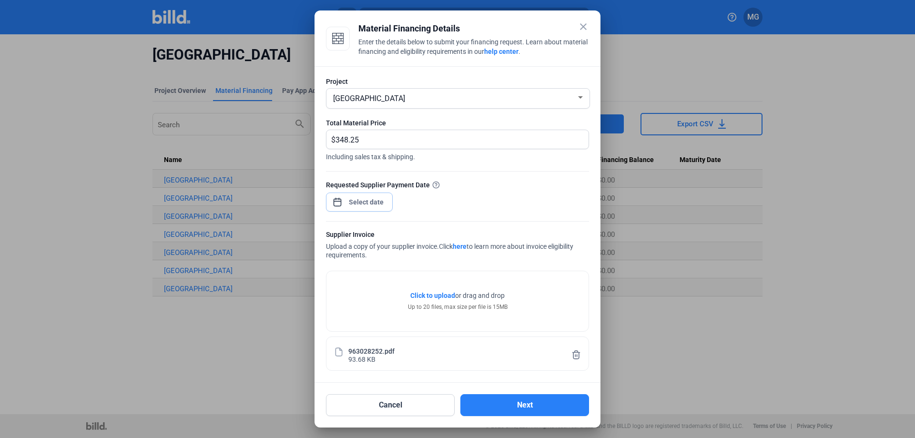
click at [367, 201] on div "close Material Financing Details Enter the details below to submit your financi…" at bounding box center [457, 219] width 915 height 438
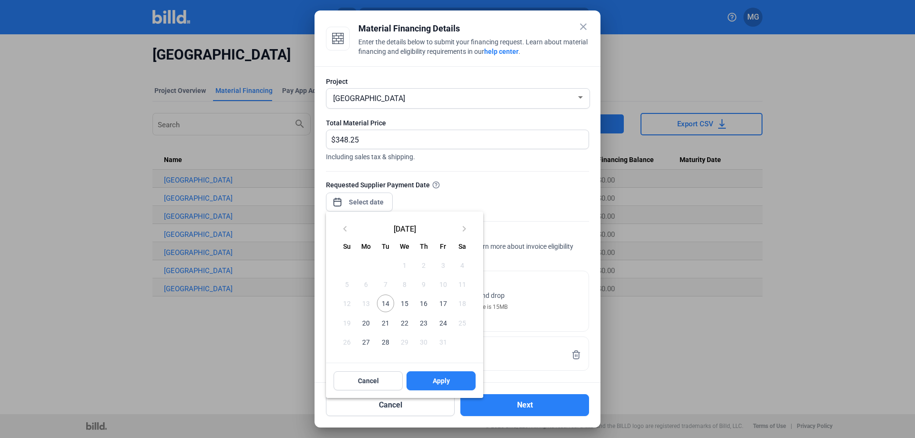
click at [408, 303] on span "15" at bounding box center [404, 302] width 17 height 17
click at [433, 377] on span "Apply" at bounding box center [441, 381] width 17 height 10
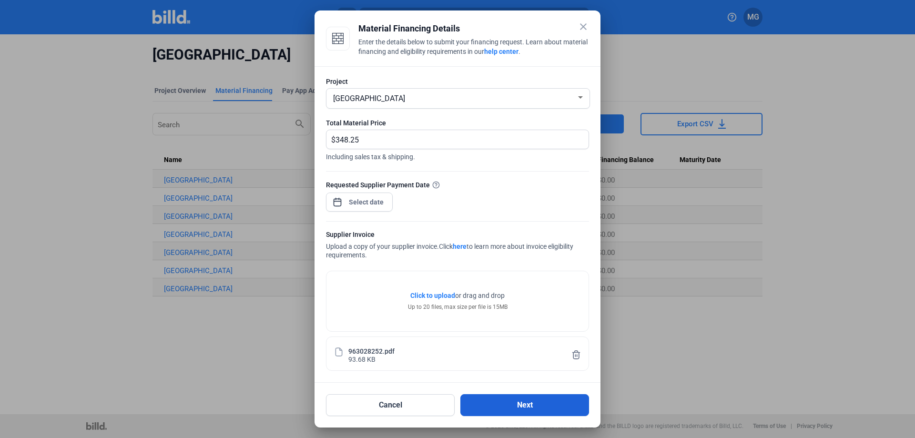
click at [512, 405] on button "Next" at bounding box center [524, 405] width 129 height 22
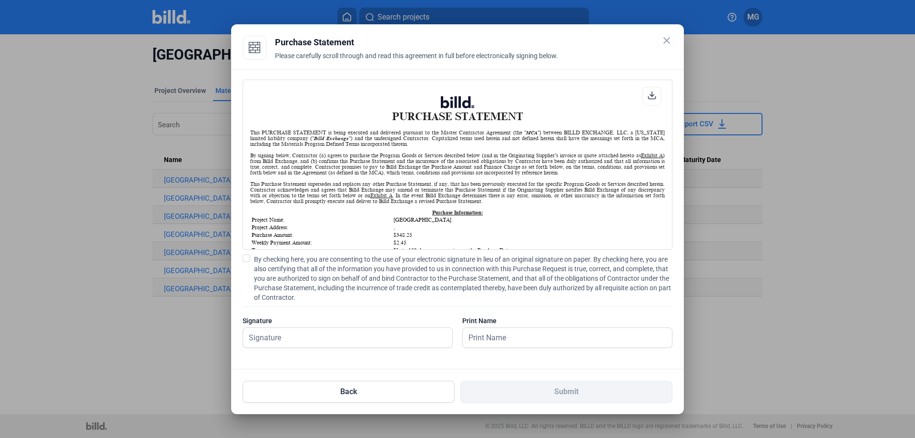
click at [248, 260] on span at bounding box center [247, 258] width 8 height 8
click at [0, 0] on input "By checking here, you are consenting to the use of your electronic signature in…" at bounding box center [0, 0] width 0 height 0
click at [293, 339] on input "text" at bounding box center [342, 338] width 199 height 20
type input "[PERSON_NAME]"
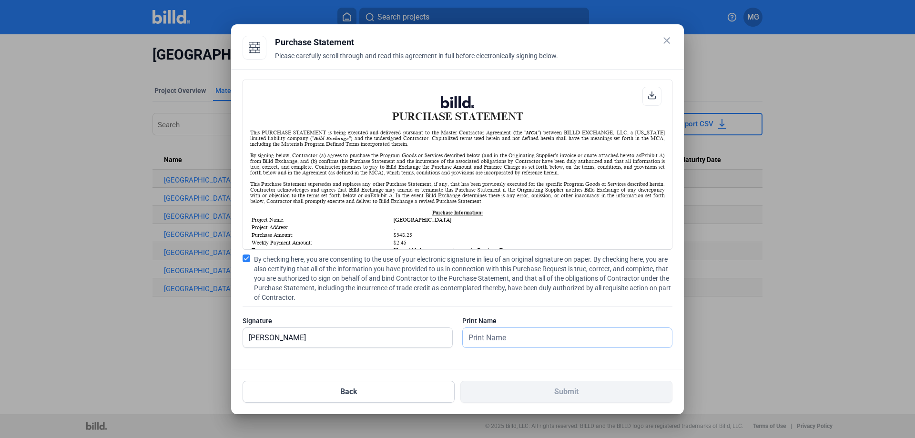
type input "[PERSON_NAME]"
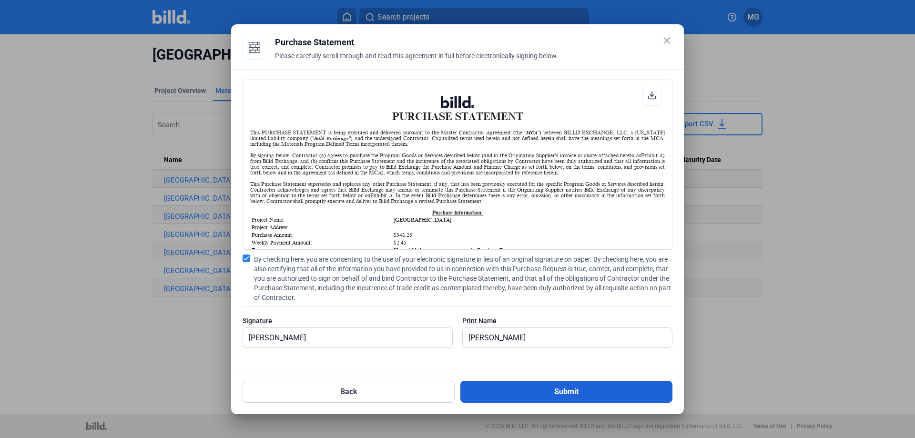
click at [542, 395] on button "Submit" at bounding box center [566, 392] width 212 height 22
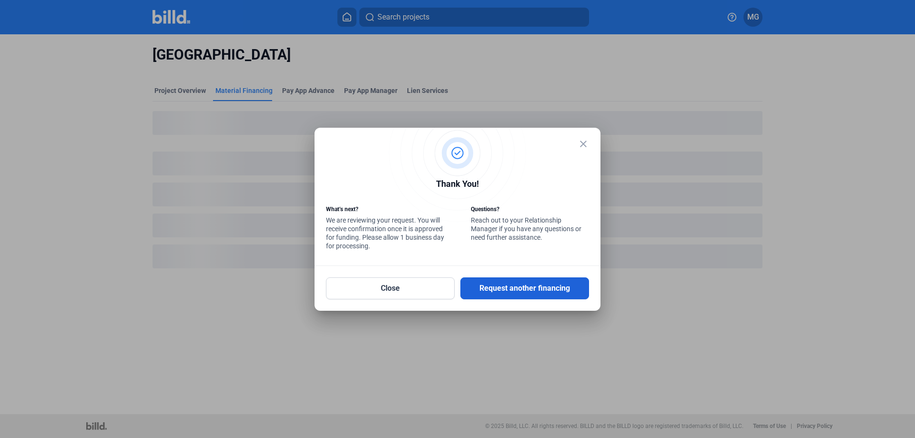
click at [496, 288] on button "Request another financing" at bounding box center [524, 288] width 129 height 22
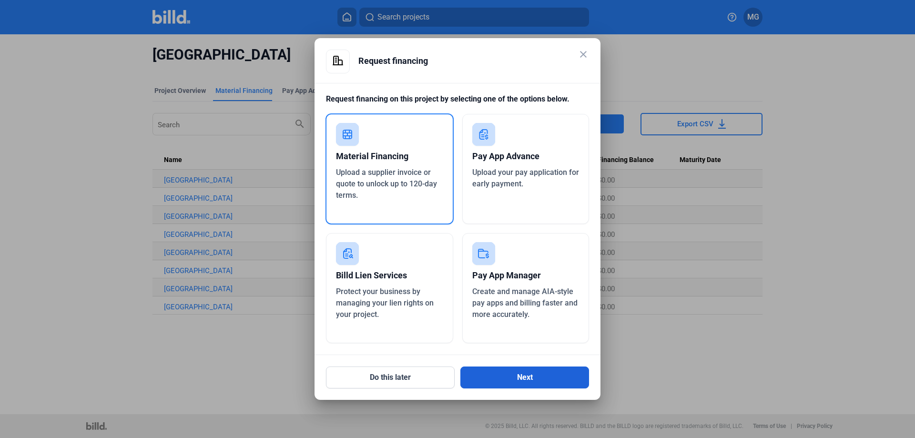
click at [501, 378] on button "Next" at bounding box center [524, 377] width 129 height 22
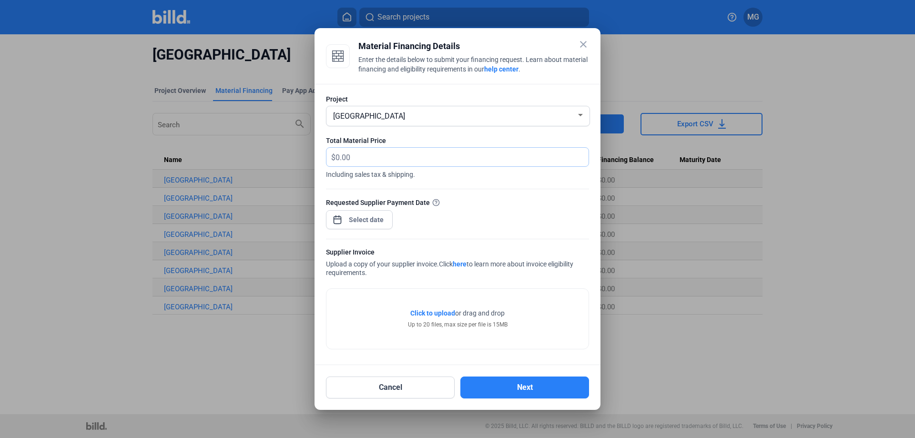
click at [368, 161] on input "text" at bounding box center [456, 157] width 242 height 19
type input "7,120"
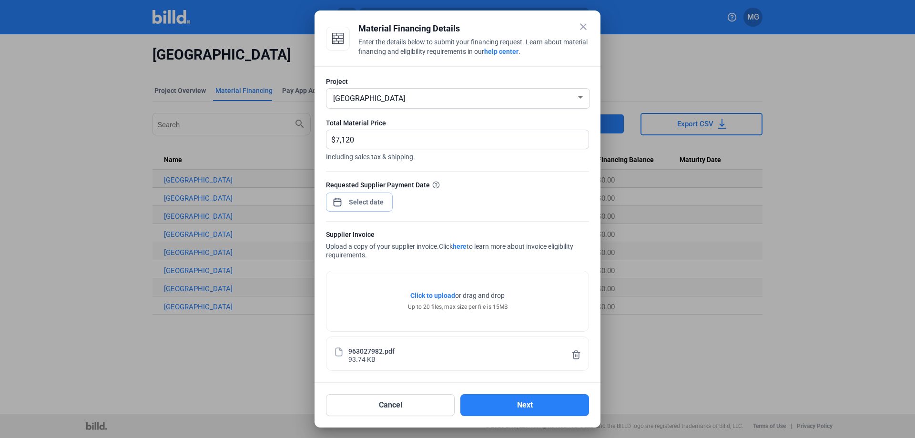
click at [352, 202] on div "close Material Financing Details Enter the details below to submit your financi…" at bounding box center [457, 219] width 915 height 438
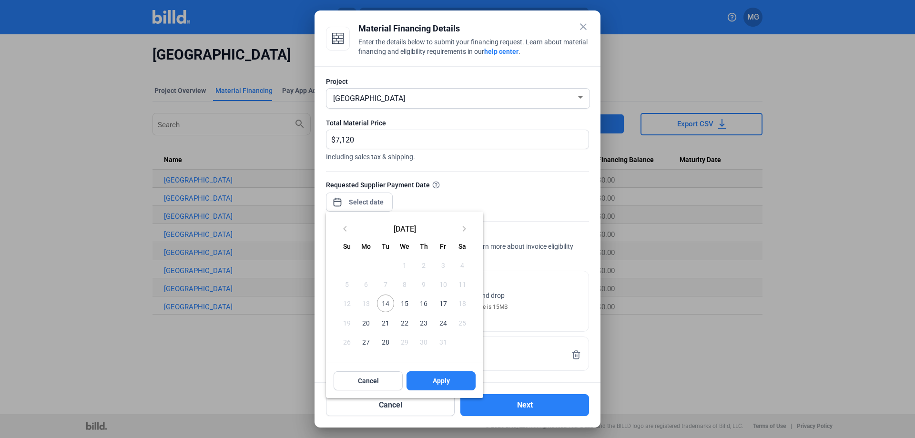
click at [406, 302] on span "15" at bounding box center [404, 302] width 17 height 17
click at [434, 383] on span "Apply" at bounding box center [441, 381] width 17 height 10
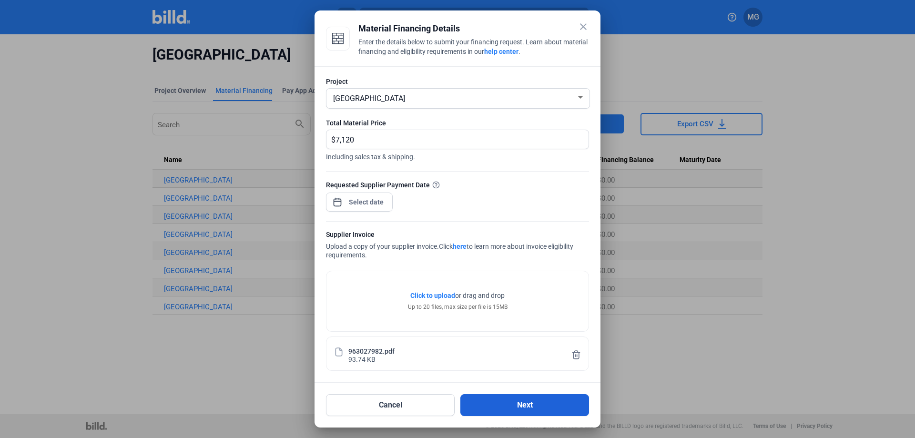
click at [530, 409] on button "Next" at bounding box center [524, 405] width 129 height 22
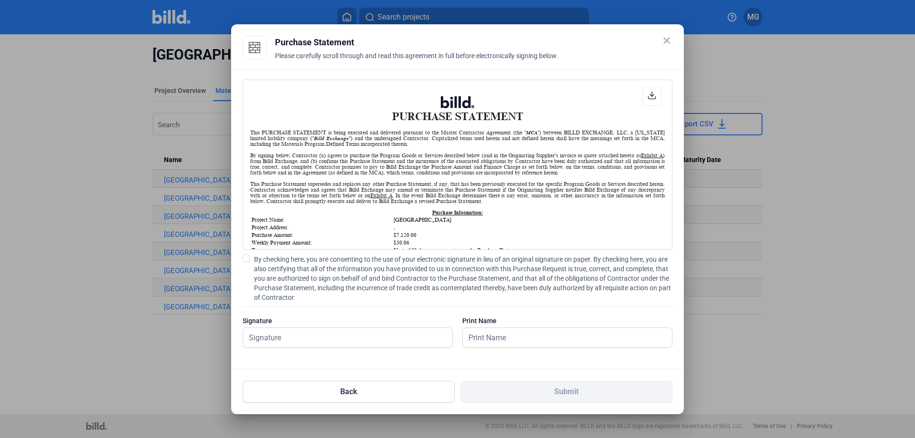
click at [247, 259] on span at bounding box center [247, 258] width 8 height 8
click at [0, 0] on input "By checking here, you are consenting to the use of your electronic signature in…" at bounding box center [0, 0] width 0 height 0
click at [307, 336] on input "text" at bounding box center [342, 338] width 199 height 20
type input "[PERSON_NAME]"
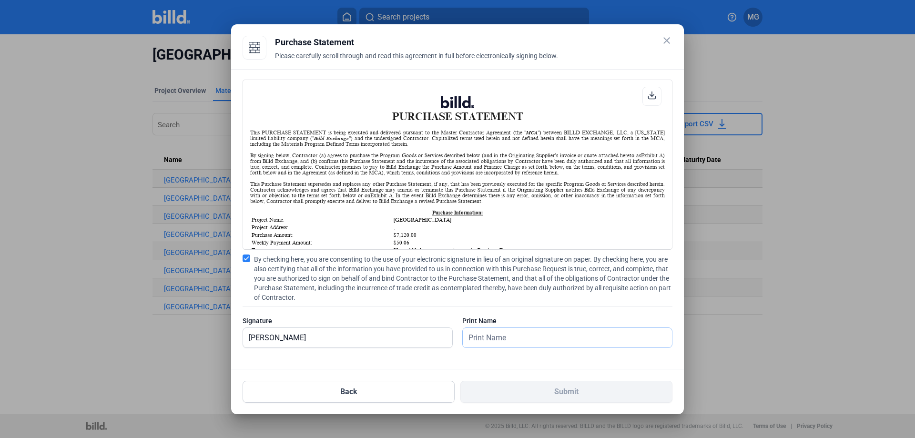
type input "[PERSON_NAME]"
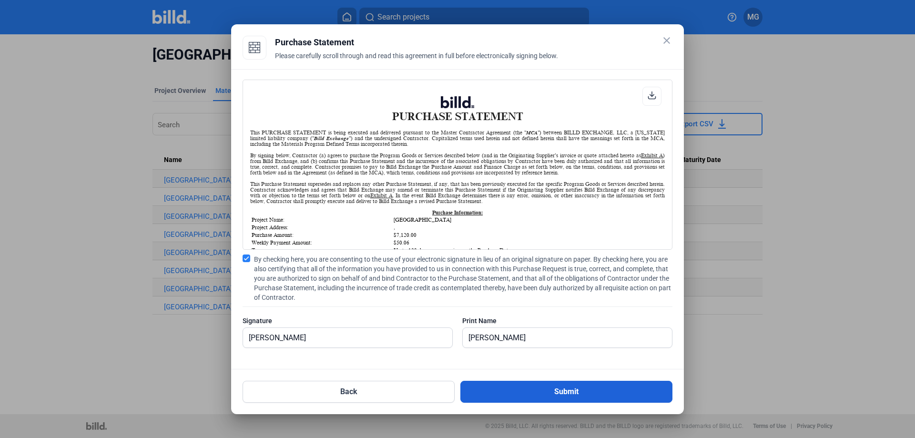
click at [532, 398] on button "Submit" at bounding box center [566, 392] width 212 height 22
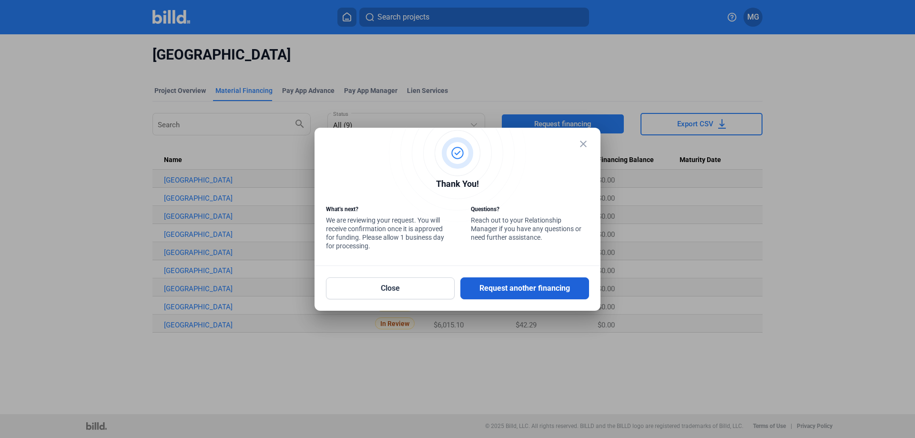
click at [503, 290] on button "Request another financing" at bounding box center [524, 288] width 129 height 22
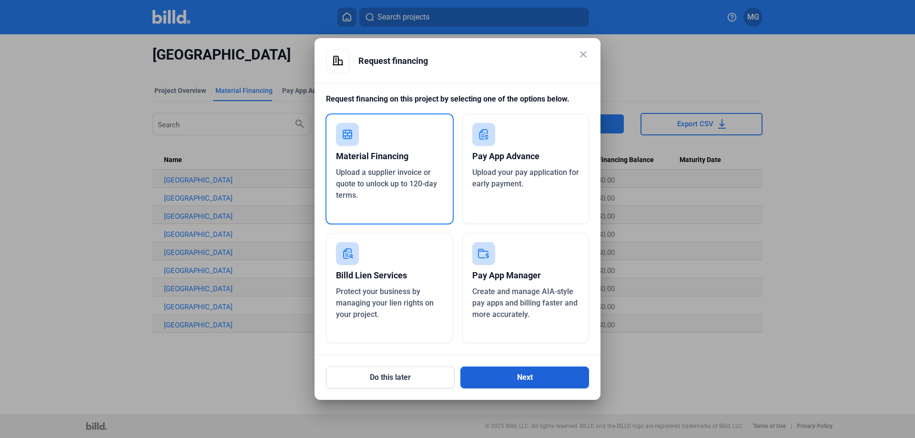
click at [534, 382] on button "Next" at bounding box center [524, 377] width 129 height 22
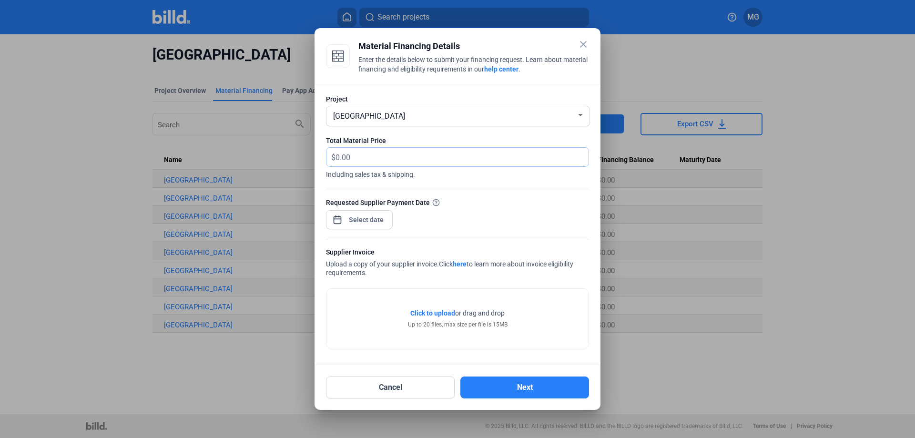
click at [356, 158] on input "text" at bounding box center [456, 157] width 242 height 19
type input "209.99"
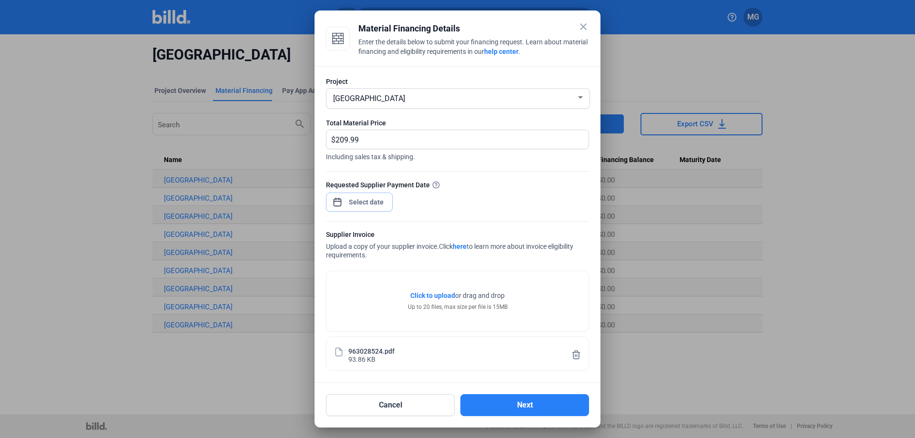
click at [362, 197] on div "close Material Financing Details Enter the details below to submit your financi…" at bounding box center [457, 219] width 915 height 438
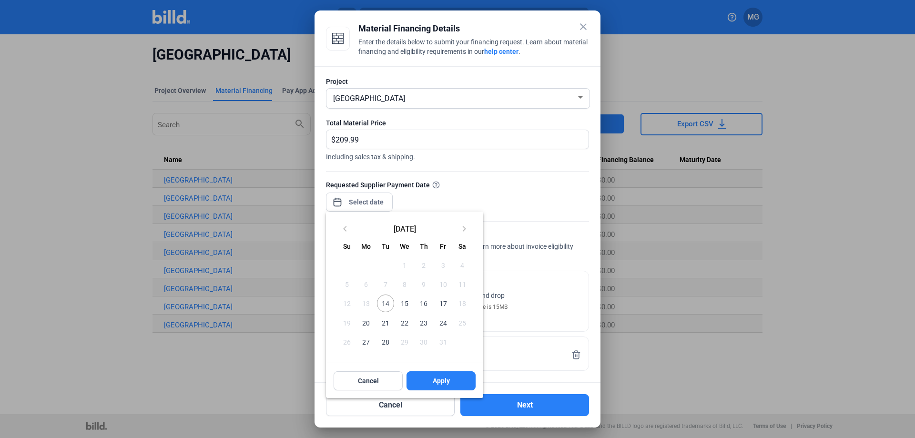
click at [406, 303] on span "15" at bounding box center [404, 302] width 17 height 17
click at [437, 383] on span "Apply" at bounding box center [441, 381] width 17 height 10
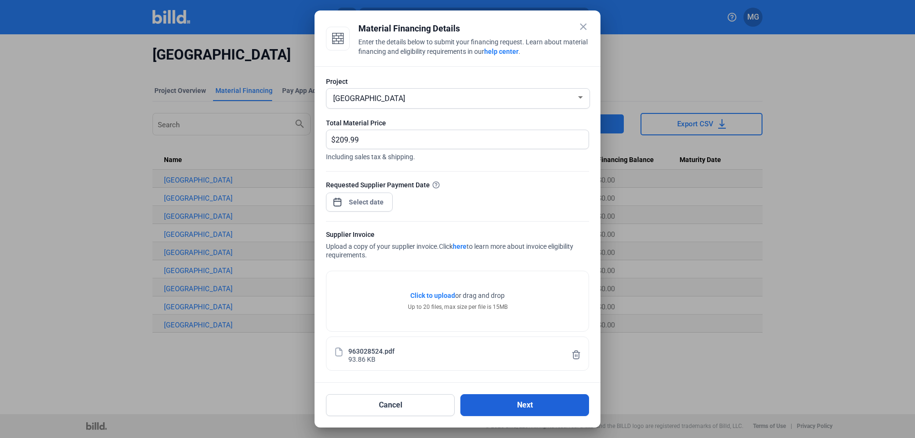
click at [506, 408] on button "Next" at bounding box center [524, 405] width 129 height 22
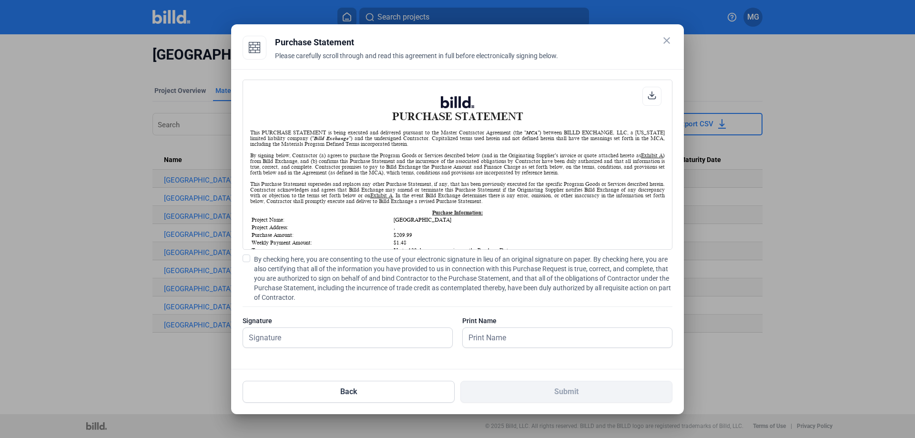
click at [247, 258] on span at bounding box center [247, 258] width 8 height 8
click at [0, 0] on input "By checking here, you are consenting to the use of your electronic signature in…" at bounding box center [0, 0] width 0 height 0
click at [306, 336] on input "text" at bounding box center [342, 338] width 199 height 20
type input "[PERSON_NAME]"
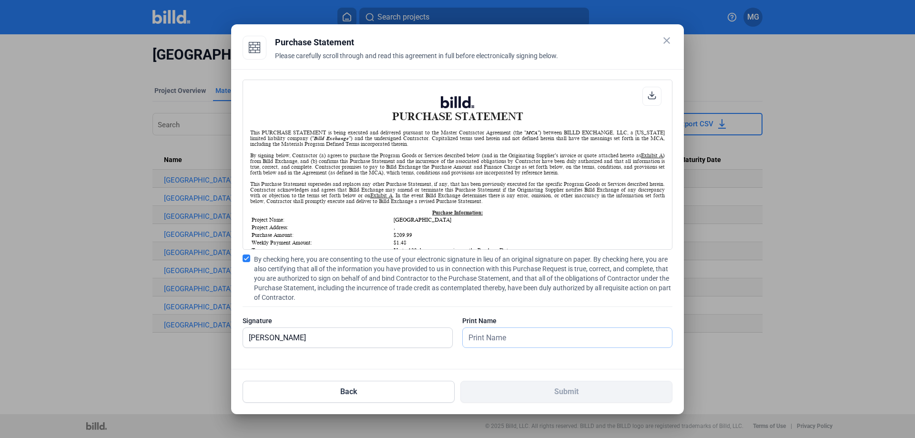
type input "[PERSON_NAME]"
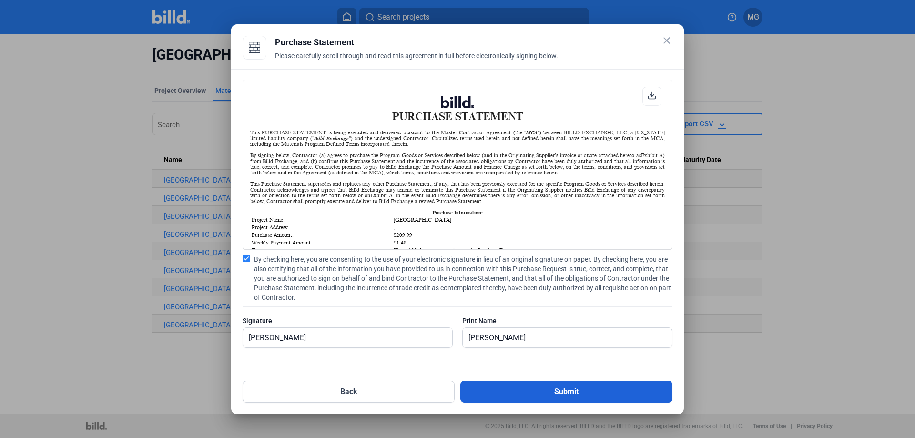
click at [526, 395] on button "Submit" at bounding box center [566, 392] width 212 height 22
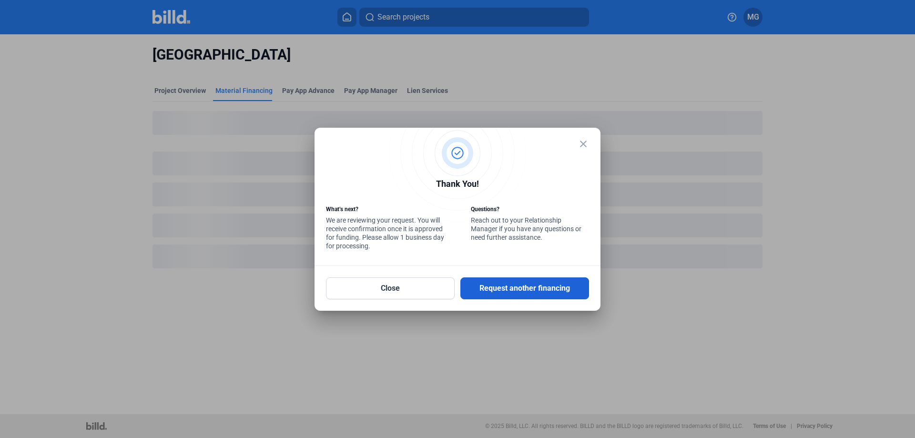
click at [500, 290] on button "Request another financing" at bounding box center [524, 288] width 129 height 22
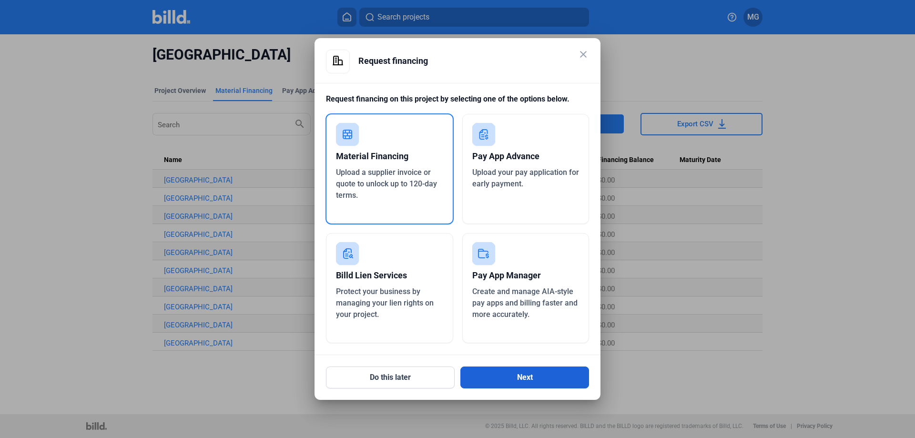
click at [499, 374] on button "Next" at bounding box center [524, 377] width 129 height 22
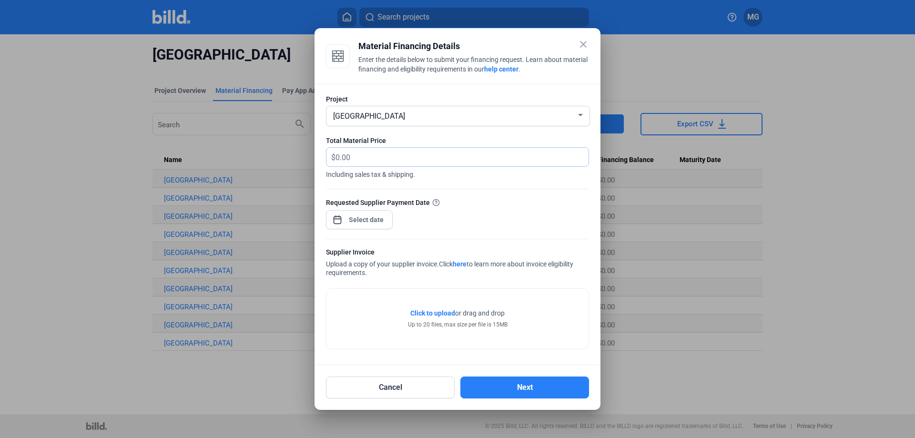
click at [350, 154] on input "text" at bounding box center [456, 157] width 242 height 19
type input "1,592"
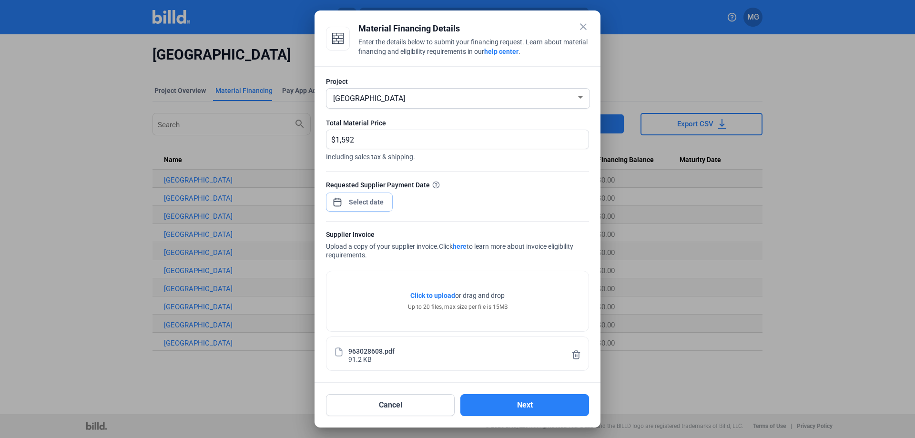
click at [362, 202] on div "close Material Financing Details Enter the details below to submit your financi…" at bounding box center [457, 219] width 915 height 438
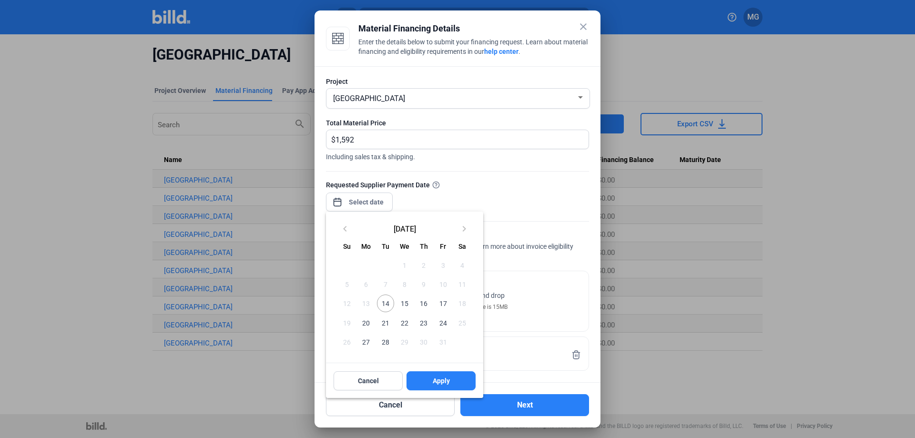
click at [404, 306] on span "15" at bounding box center [404, 302] width 17 height 17
click at [427, 381] on button "Apply" at bounding box center [440, 380] width 69 height 19
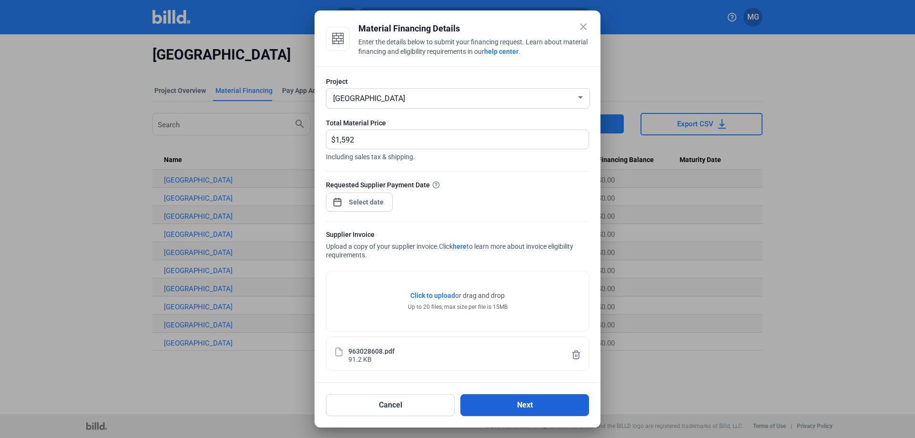
click at [516, 407] on button "Next" at bounding box center [524, 405] width 129 height 22
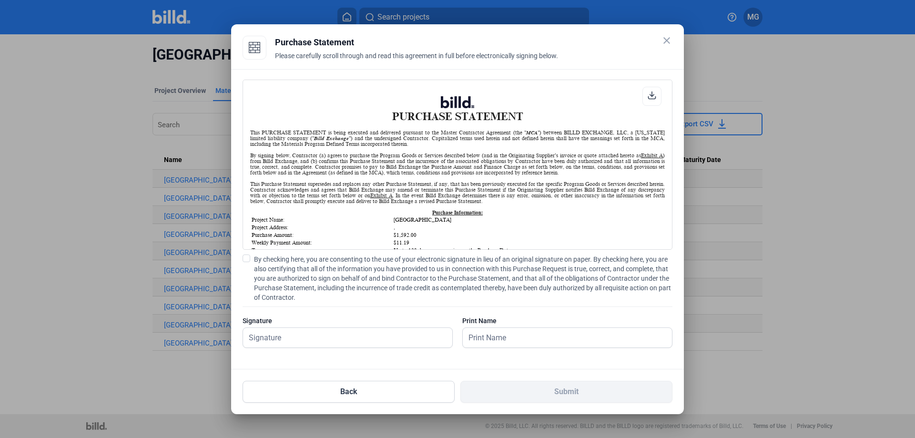
click at [247, 259] on span at bounding box center [247, 258] width 8 height 8
click at [0, 0] on input "By checking here, you are consenting to the use of your electronic signature in…" at bounding box center [0, 0] width 0 height 0
click at [309, 338] on input "text" at bounding box center [347, 338] width 209 height 20
type input "[PERSON_NAME]"
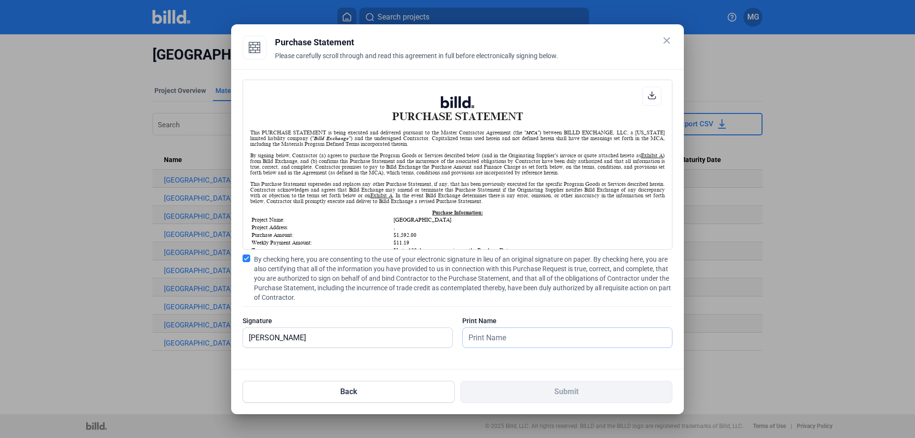
type input "[PERSON_NAME]"
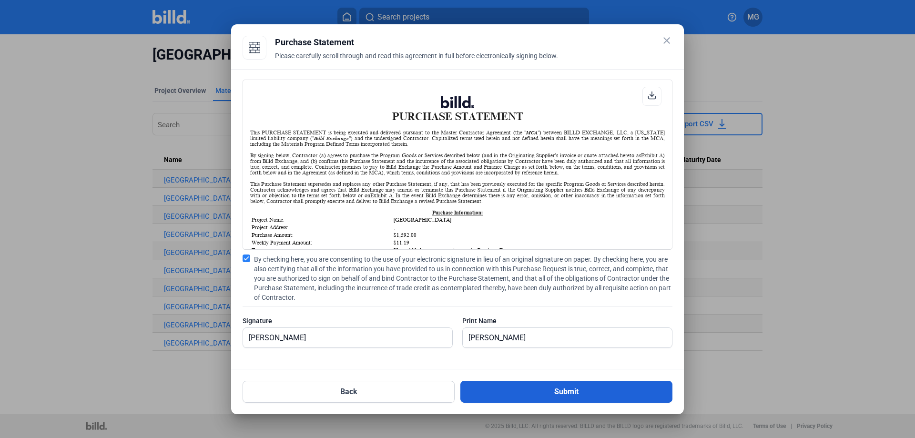
click at [556, 393] on button "Submit" at bounding box center [566, 392] width 212 height 22
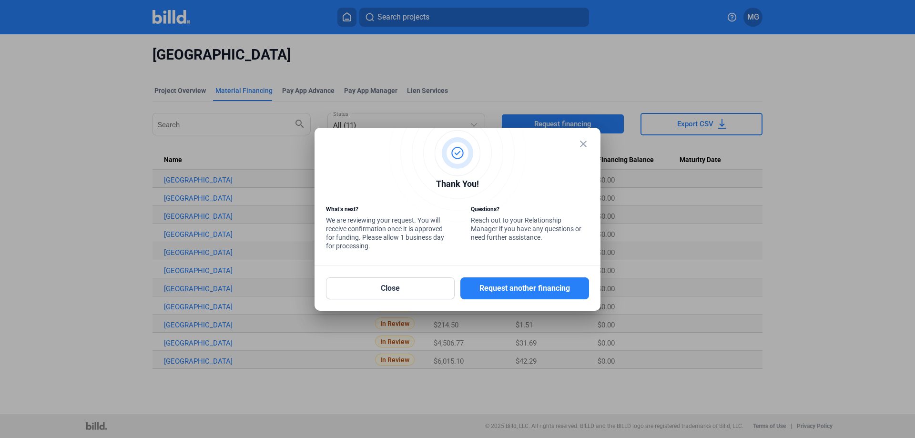
click at [495, 287] on button "Request another financing" at bounding box center [524, 288] width 129 height 22
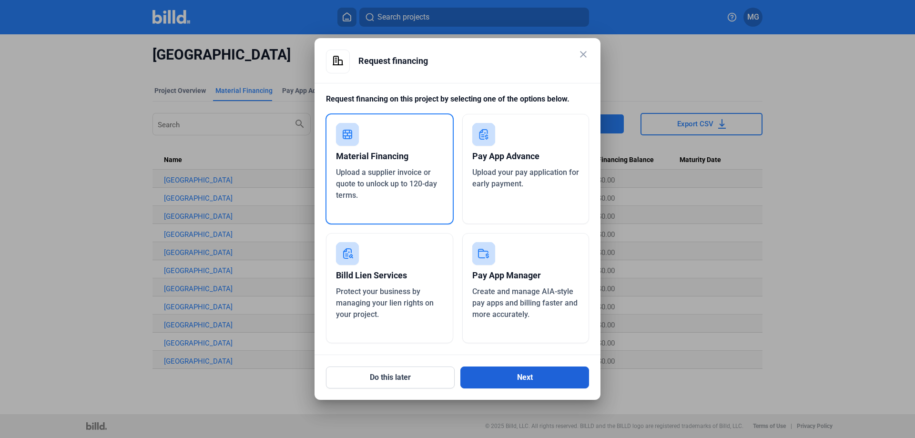
click at [525, 382] on button "Next" at bounding box center [524, 377] width 129 height 22
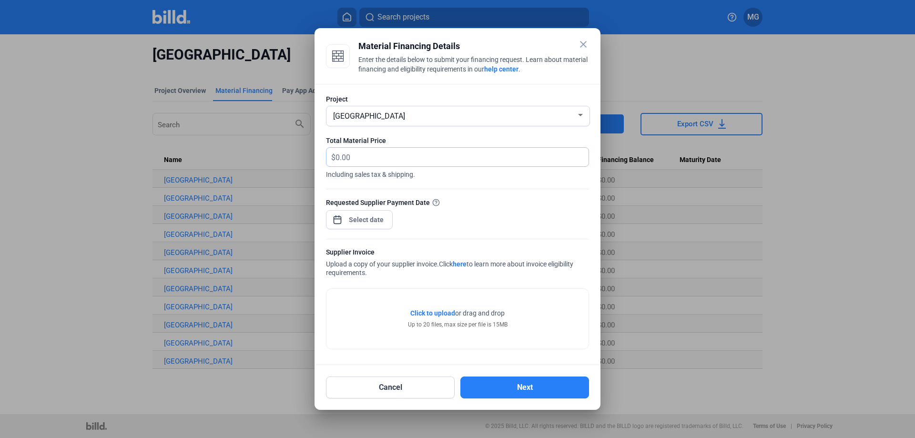
click at [361, 155] on input "text" at bounding box center [456, 157] width 242 height 19
type input "1,747.40"
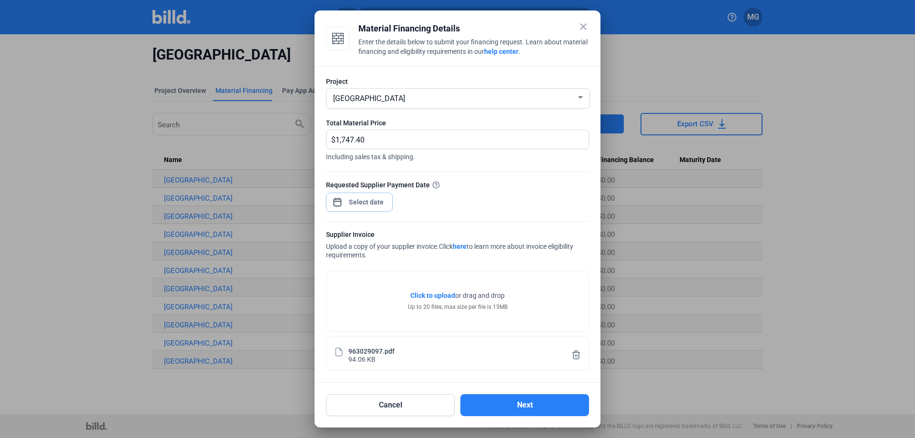
click at [351, 202] on div "close Material Financing Details Enter the details below to submit your financi…" at bounding box center [457, 219] width 915 height 438
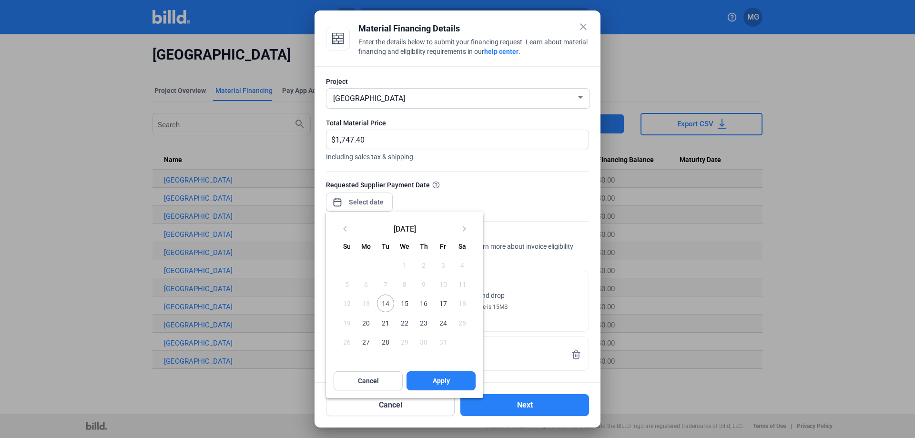
click at [401, 303] on span "15" at bounding box center [404, 302] width 17 height 17
click at [436, 384] on span "Apply" at bounding box center [441, 381] width 17 height 10
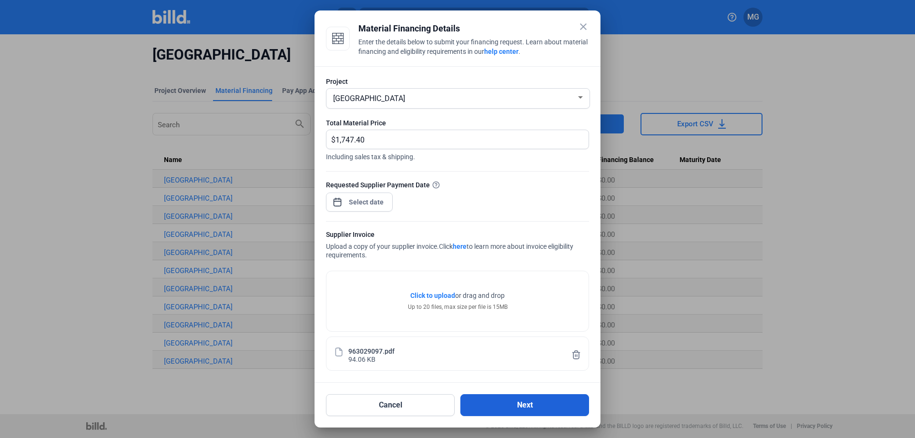
click at [508, 403] on button "Next" at bounding box center [524, 405] width 129 height 22
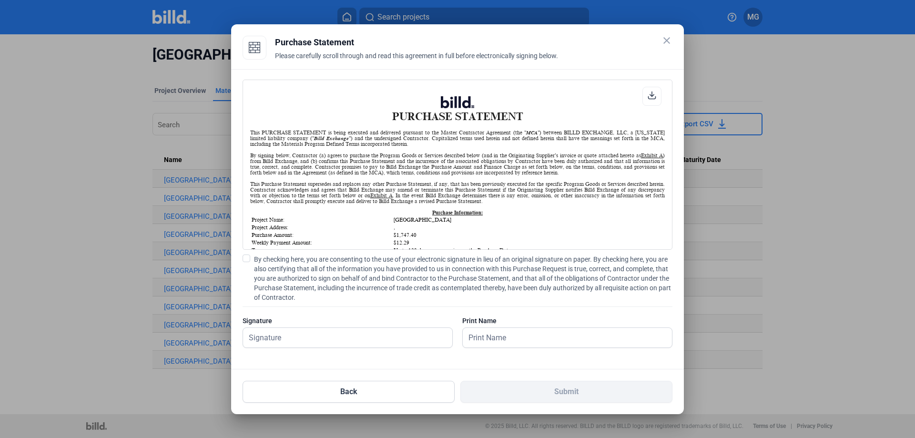
scroll to position [0, 0]
click at [247, 260] on span at bounding box center [247, 258] width 8 height 8
click at [0, 0] on input "By checking here, you are consenting to the use of your electronic signature in…" at bounding box center [0, 0] width 0 height 0
click at [317, 338] on input "text" at bounding box center [342, 338] width 199 height 20
type input "[PERSON_NAME]"
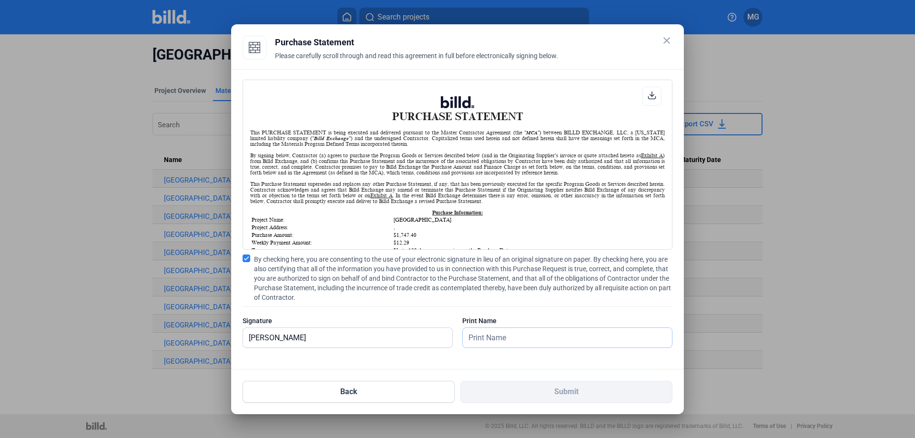
type input "[PERSON_NAME]"
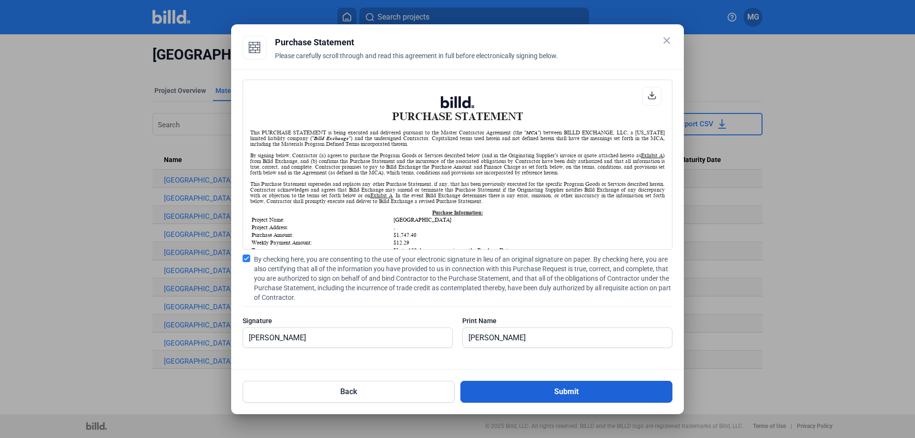
click at [533, 393] on button "Submit" at bounding box center [566, 392] width 212 height 22
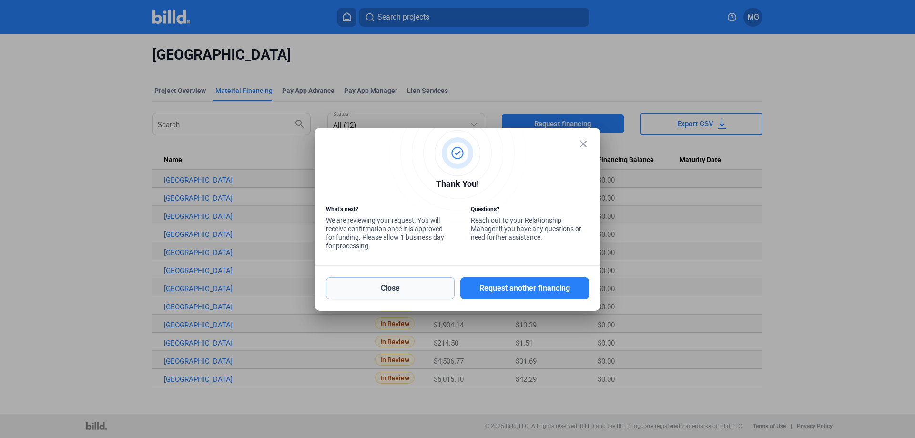
click at [404, 289] on button "Close" at bounding box center [390, 288] width 129 height 22
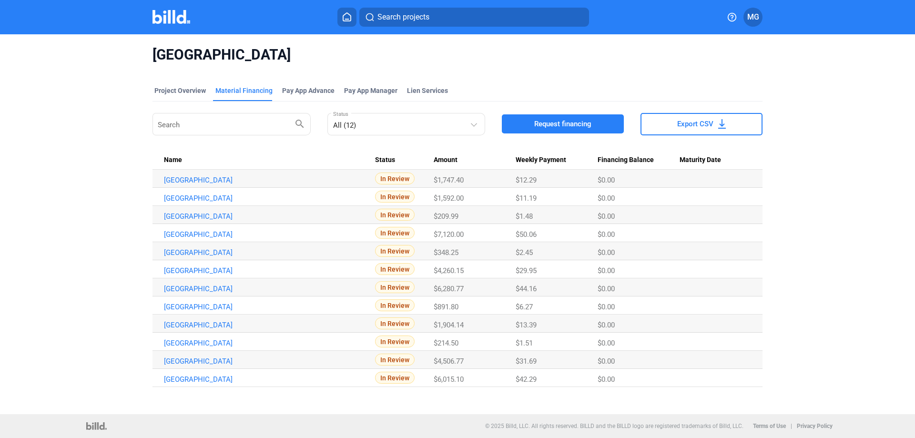
click at [346, 19] on icon at bounding box center [347, 16] width 10 height 9
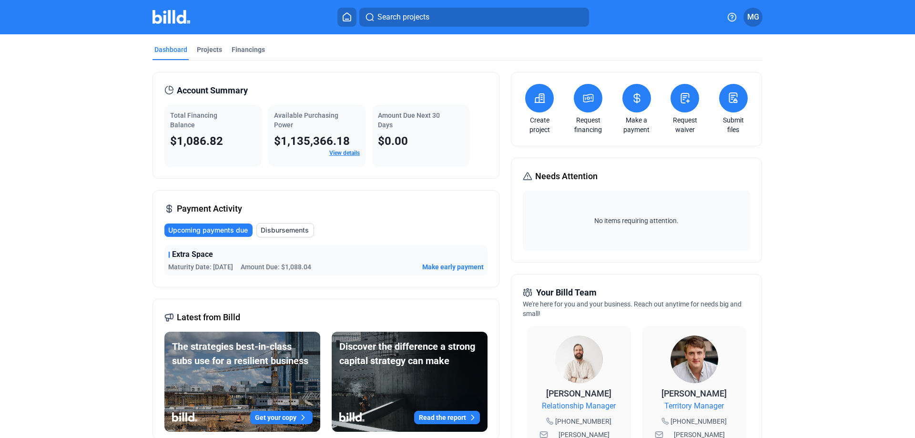
click at [588, 104] on button at bounding box center [588, 98] width 29 height 29
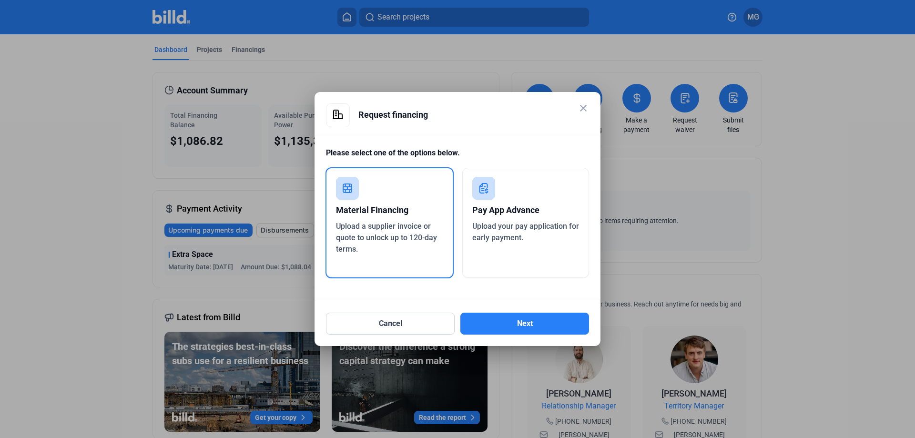
click at [555, 193] on div "Pay App Advance Upload your pay application for early payment." at bounding box center [525, 223] width 127 height 110
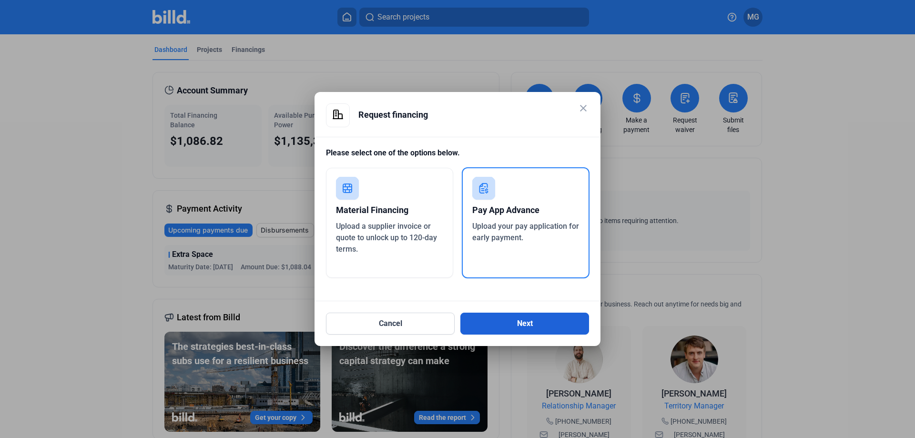
click at [517, 329] on button "Next" at bounding box center [524, 324] width 129 height 22
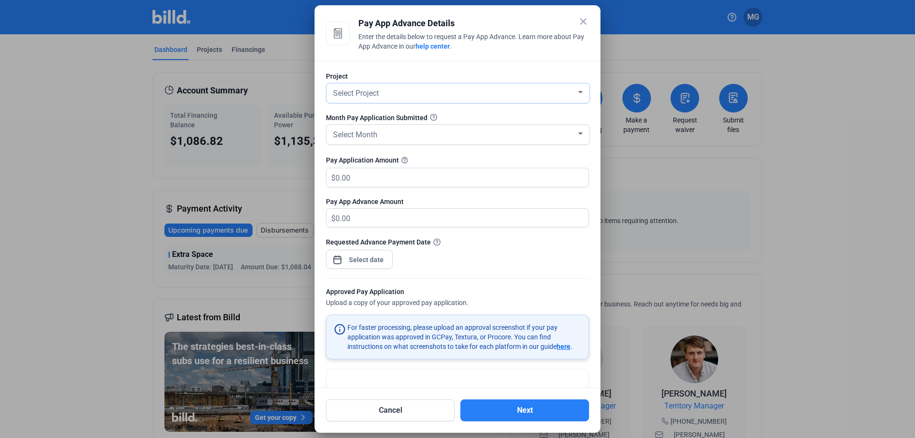
click at [384, 97] on div "Select Project" at bounding box center [453, 92] width 245 height 13
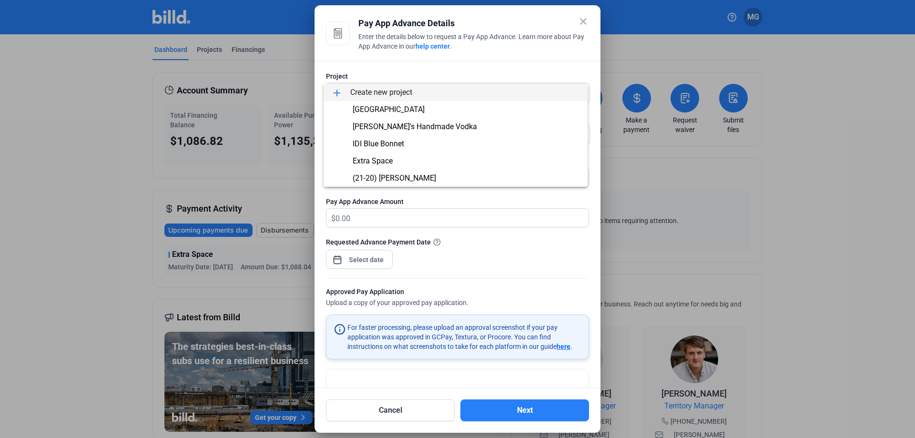
click at [384, 91] on span "add Create new project" at bounding box center [455, 92] width 249 height 17
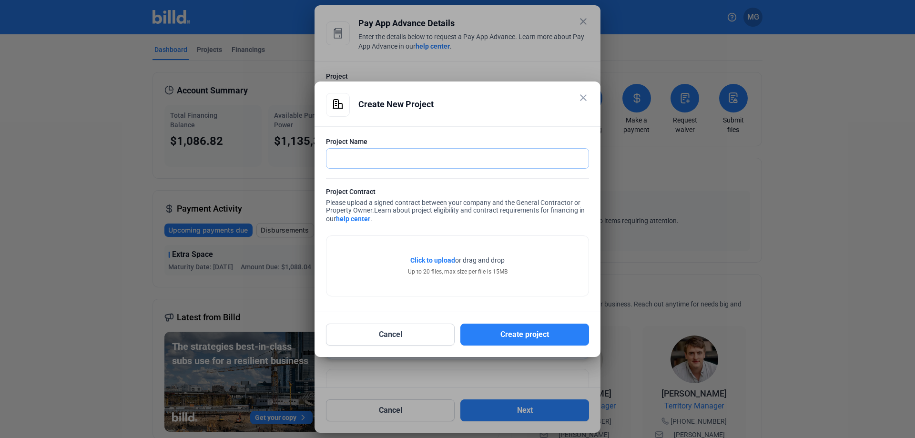
click at [410, 159] on input "text" at bounding box center [452, 159] width 252 height 20
type input "[GEOGRAPHIC_DATA]"
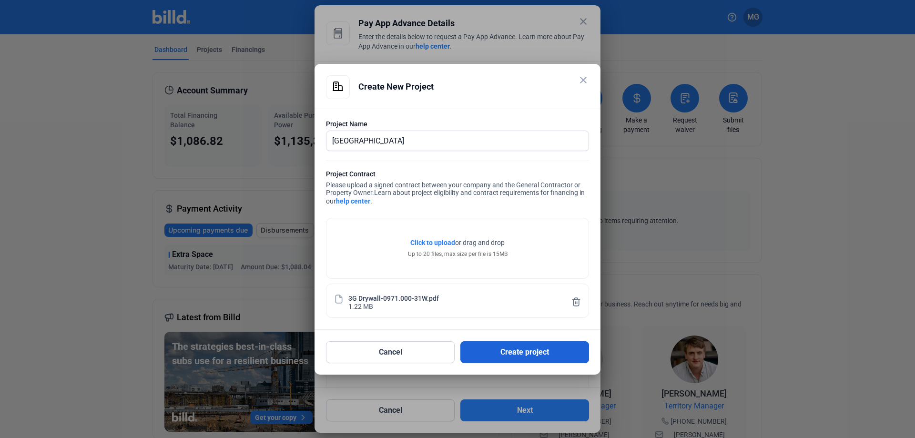
click at [506, 359] on button "Create project" at bounding box center [524, 352] width 129 height 22
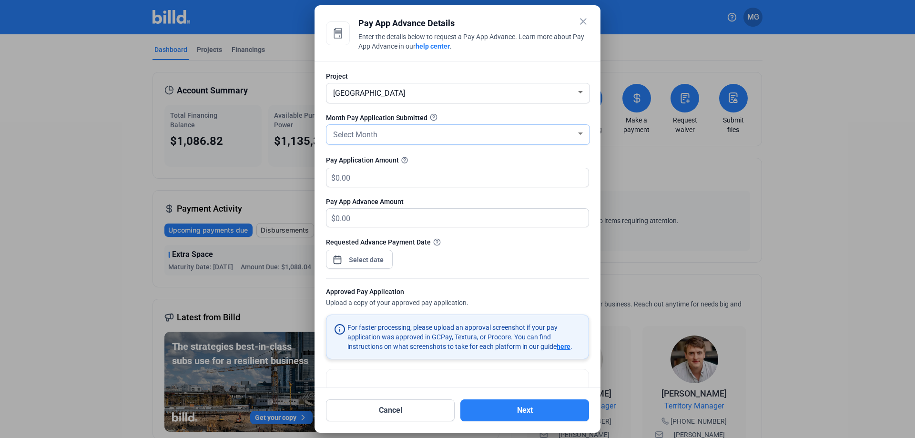
click at [407, 139] on div "Select Month" at bounding box center [453, 133] width 245 height 13
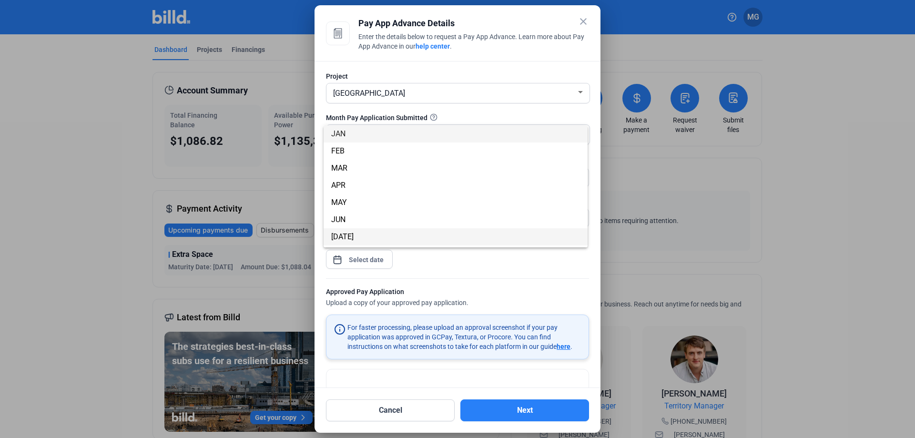
click at [340, 237] on span "[DATE]" at bounding box center [342, 236] width 22 height 9
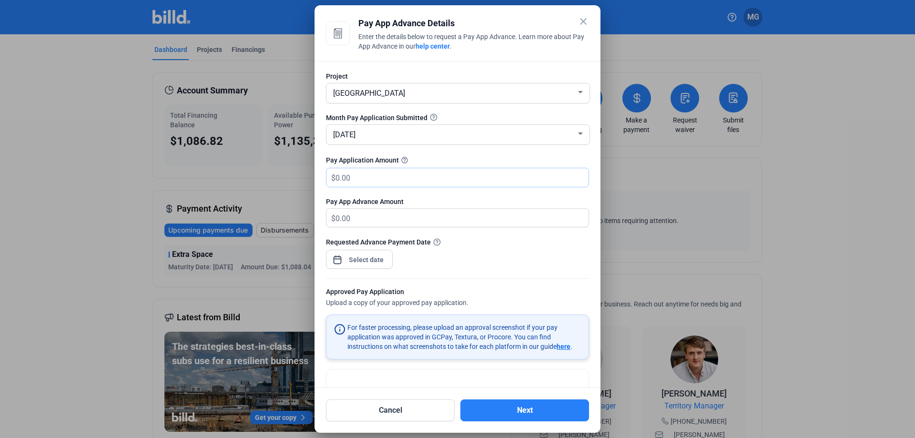
click at [366, 182] on input "text" at bounding box center [456, 177] width 242 height 19
type input "93,195"
click at [462, 263] on div "Requested Advance Payment Date" at bounding box center [457, 257] width 263 height 41
click at [363, 263] on div "close Pay App Advance Details Enter the details below to request a Pay App Adva…" at bounding box center [457, 219] width 915 height 438
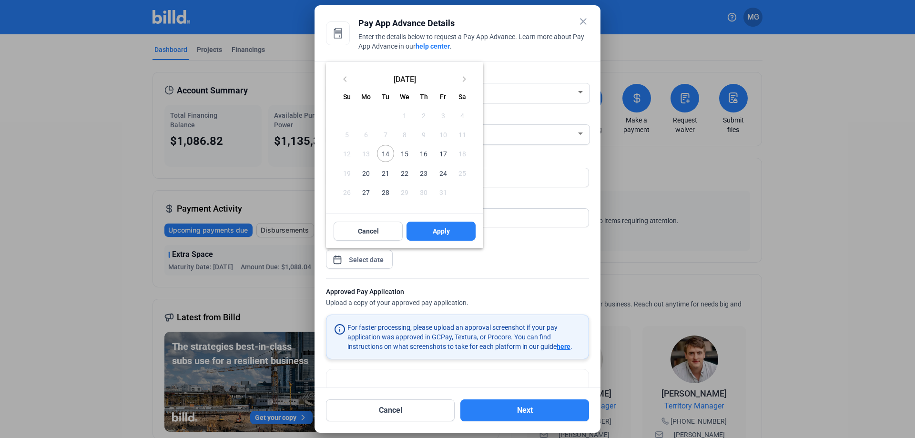
click at [403, 154] on span "15" at bounding box center [404, 153] width 17 height 17
click at [383, 155] on span "14" at bounding box center [385, 153] width 17 height 17
click at [433, 233] on span "Apply" at bounding box center [441, 231] width 17 height 10
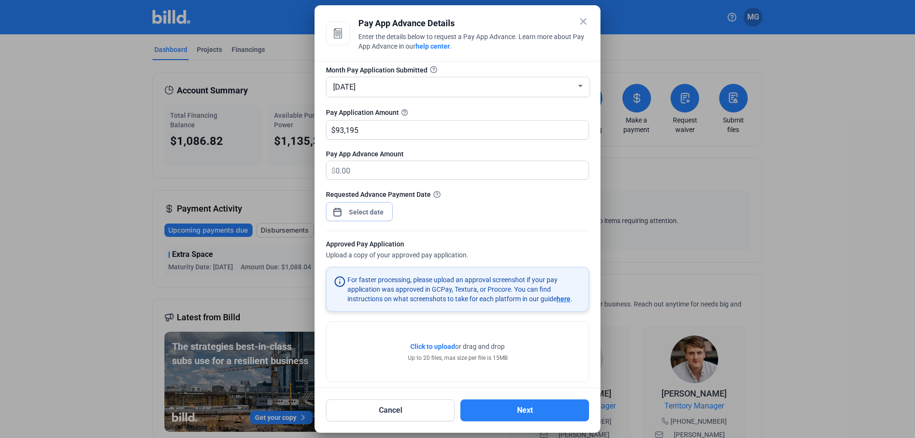
scroll to position [59, 0]
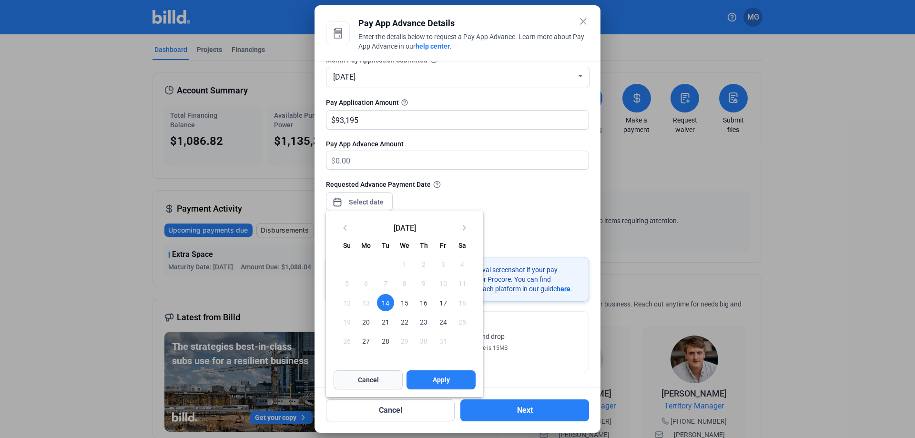
click at [374, 379] on span "Cancel" at bounding box center [368, 380] width 21 height 10
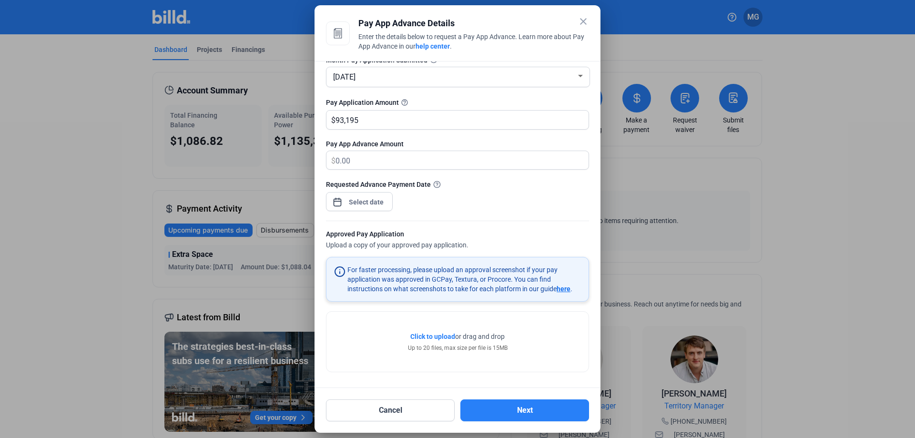
click at [527, 200] on div "Requested Advance Payment Date" at bounding box center [457, 199] width 263 height 41
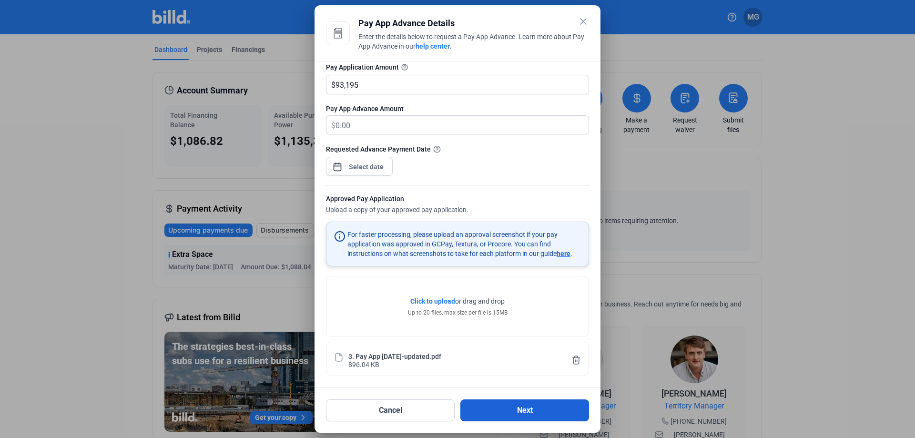
click at [510, 411] on button "Next" at bounding box center [524, 410] width 129 height 22
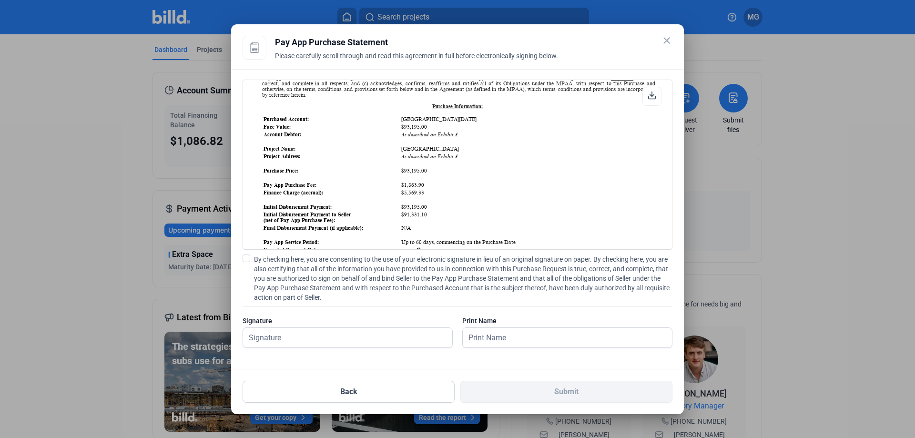
scroll to position [95, 0]
click at [242, 258] on div "PAY APP PURCHASE STATEMENT This PAY APP PURCHASE STATEMENT is being executed an…" at bounding box center [457, 219] width 453 height 300
click at [245, 258] on span at bounding box center [247, 258] width 8 height 8
click at [0, 0] on input "By checking here, you are consenting to the use of your electronic signature in…" at bounding box center [0, 0] width 0 height 0
click at [315, 338] on input "text" at bounding box center [342, 338] width 199 height 20
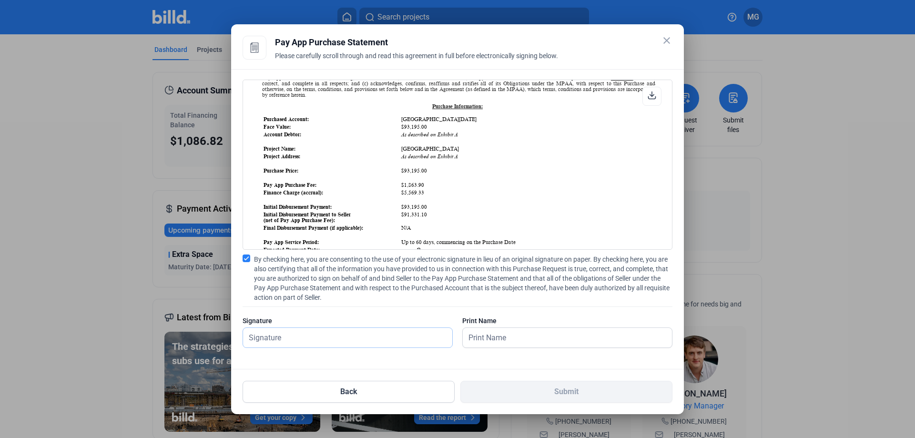
type input "[PERSON_NAME]"
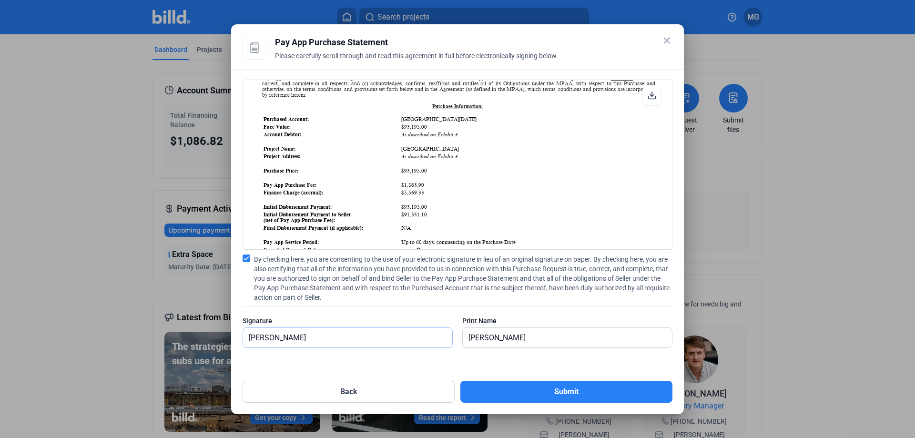
scroll to position [48, 0]
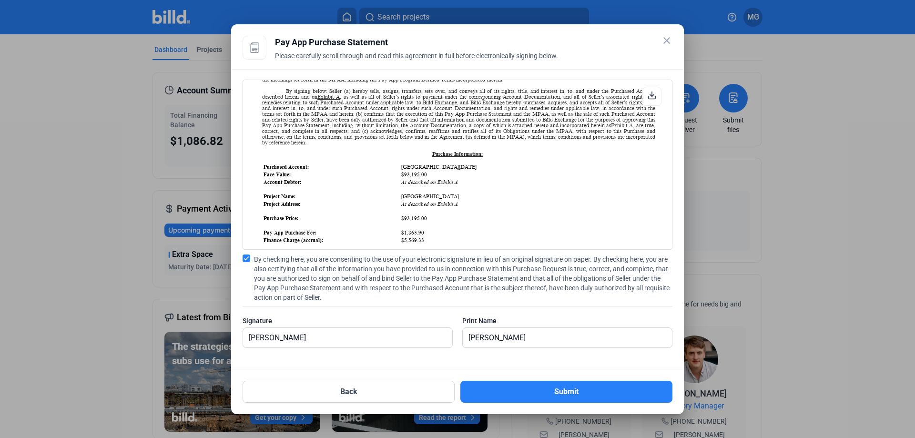
click at [653, 94] on icon at bounding box center [651, 95] width 9 height 9
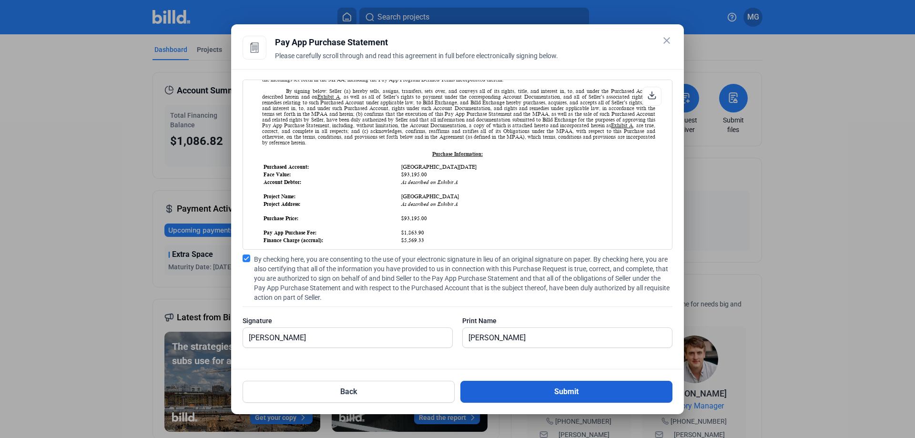
click at [534, 392] on button "Submit" at bounding box center [566, 392] width 212 height 22
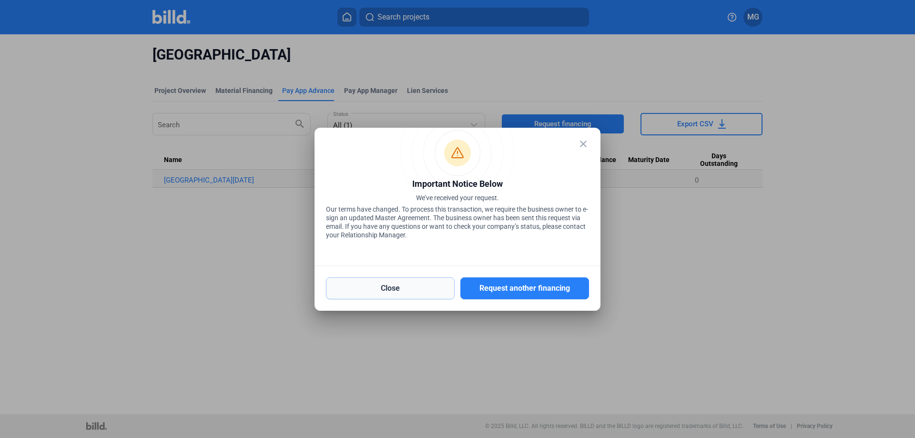
click at [428, 287] on button "Close" at bounding box center [390, 288] width 129 height 22
